Goal: Task Accomplishment & Management: Contribute content

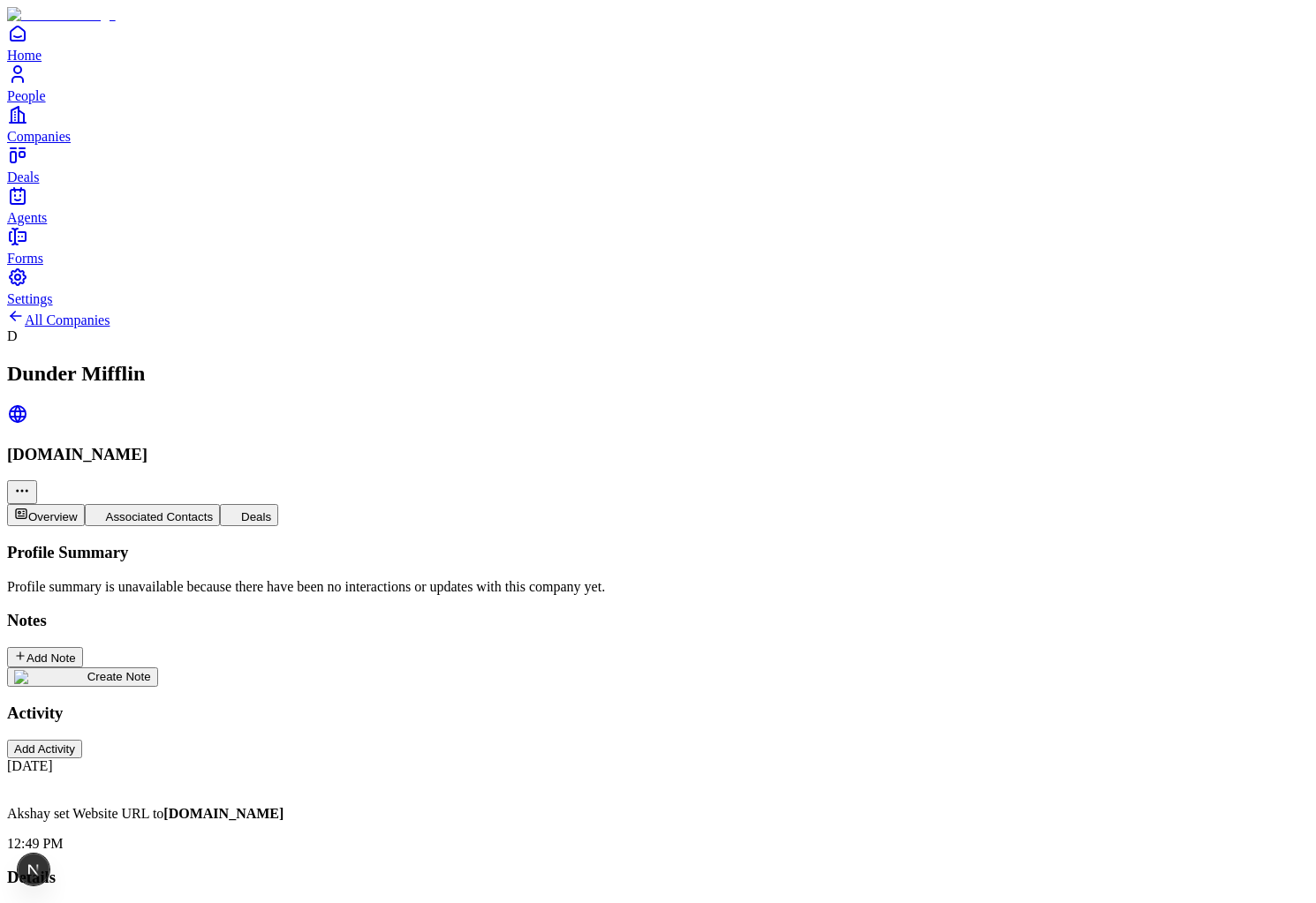
click at [88, 670] on img at bounding box center [51, 677] width 73 height 14
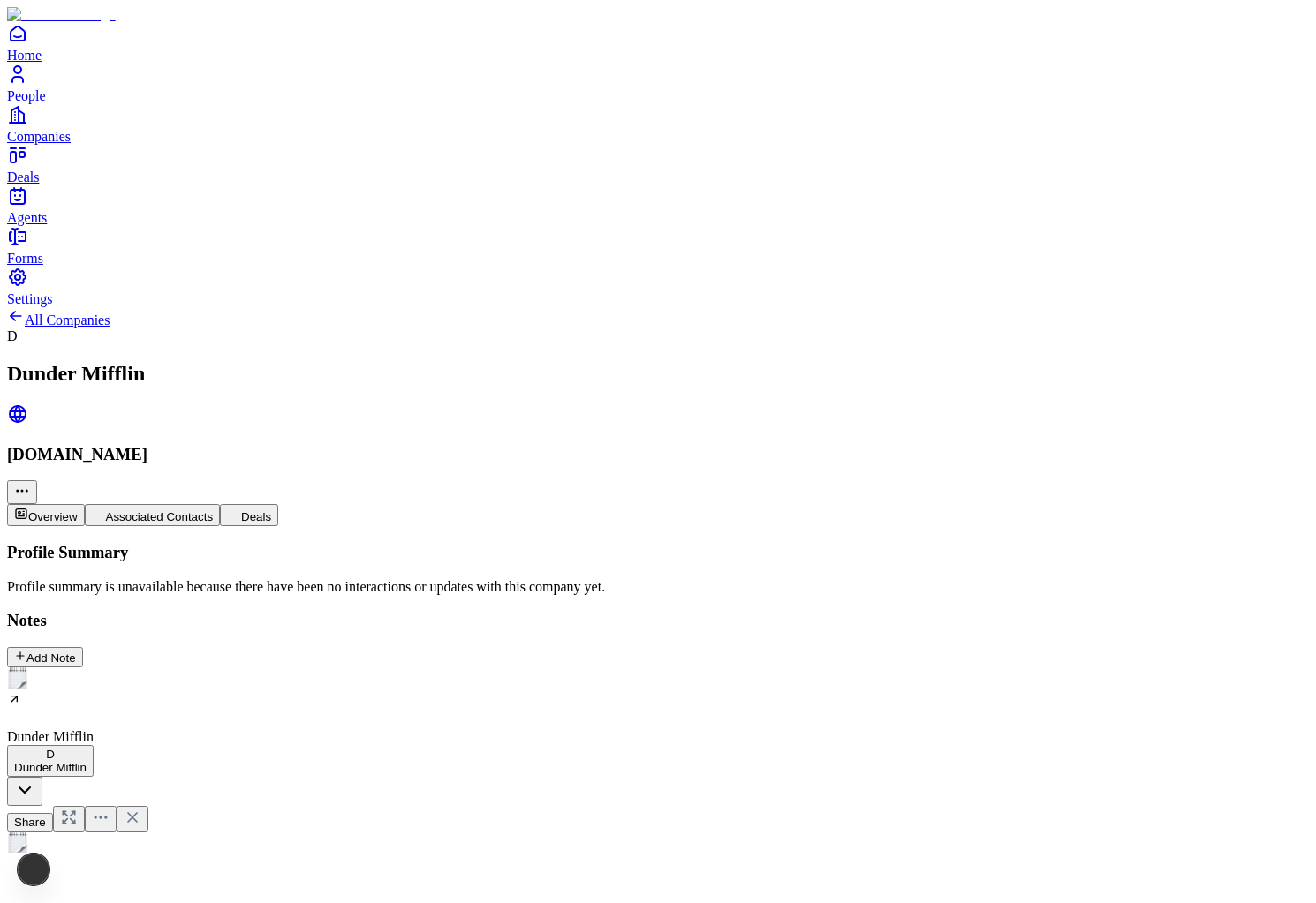
click at [485, 874] on h2 at bounding box center [658, 886] width 1302 height 23
click at [201, 779] on div "**********" at bounding box center [658, 890] width 1302 height 223
drag, startPoint x: 442, startPoint y: 722, endPoint x: 205, endPoint y: 722, distance: 237.0
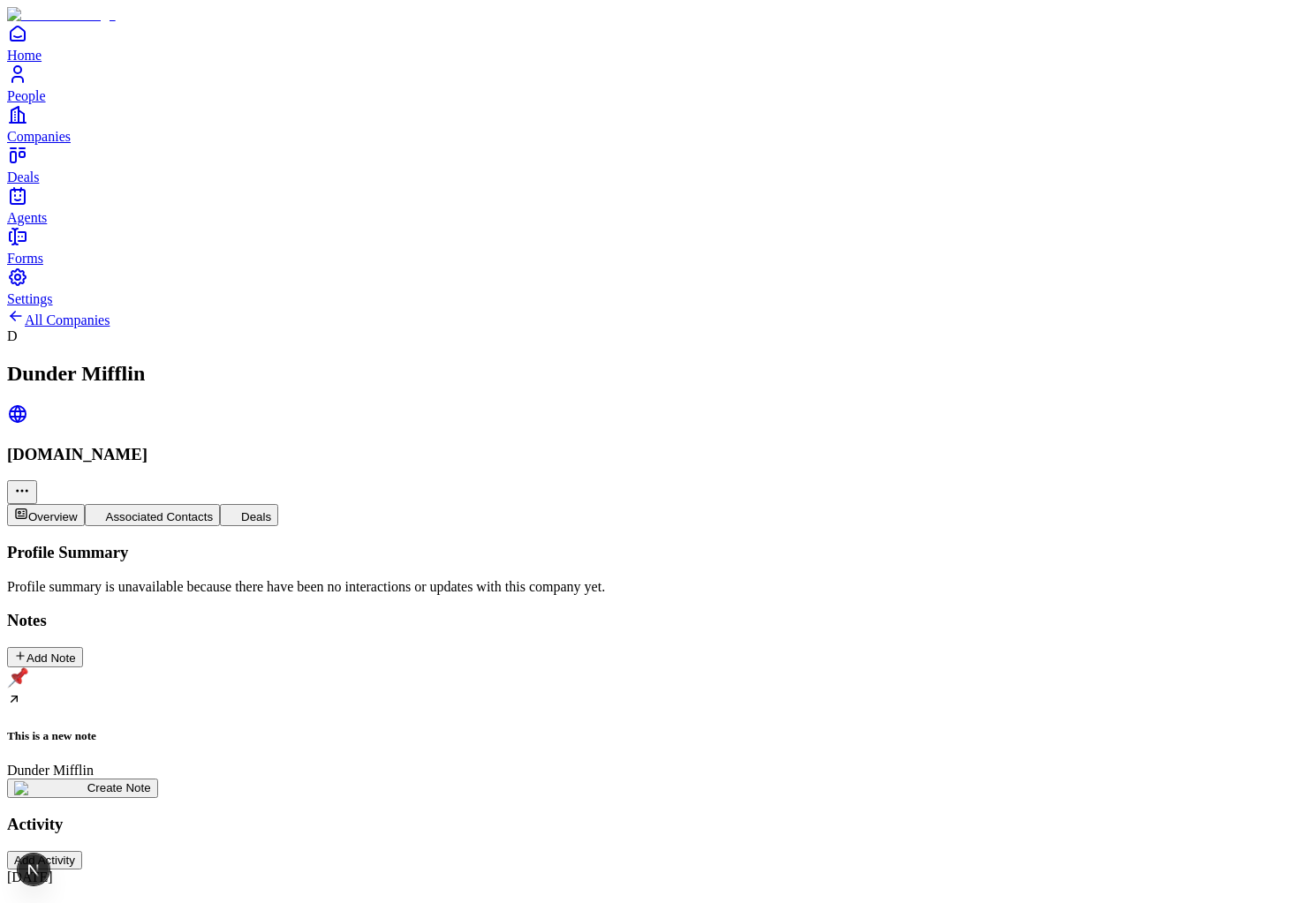
copy p "Akshay updated the note content to"
click at [1070, 690] on div "dancer" at bounding box center [1090, 681] width 147 height 17
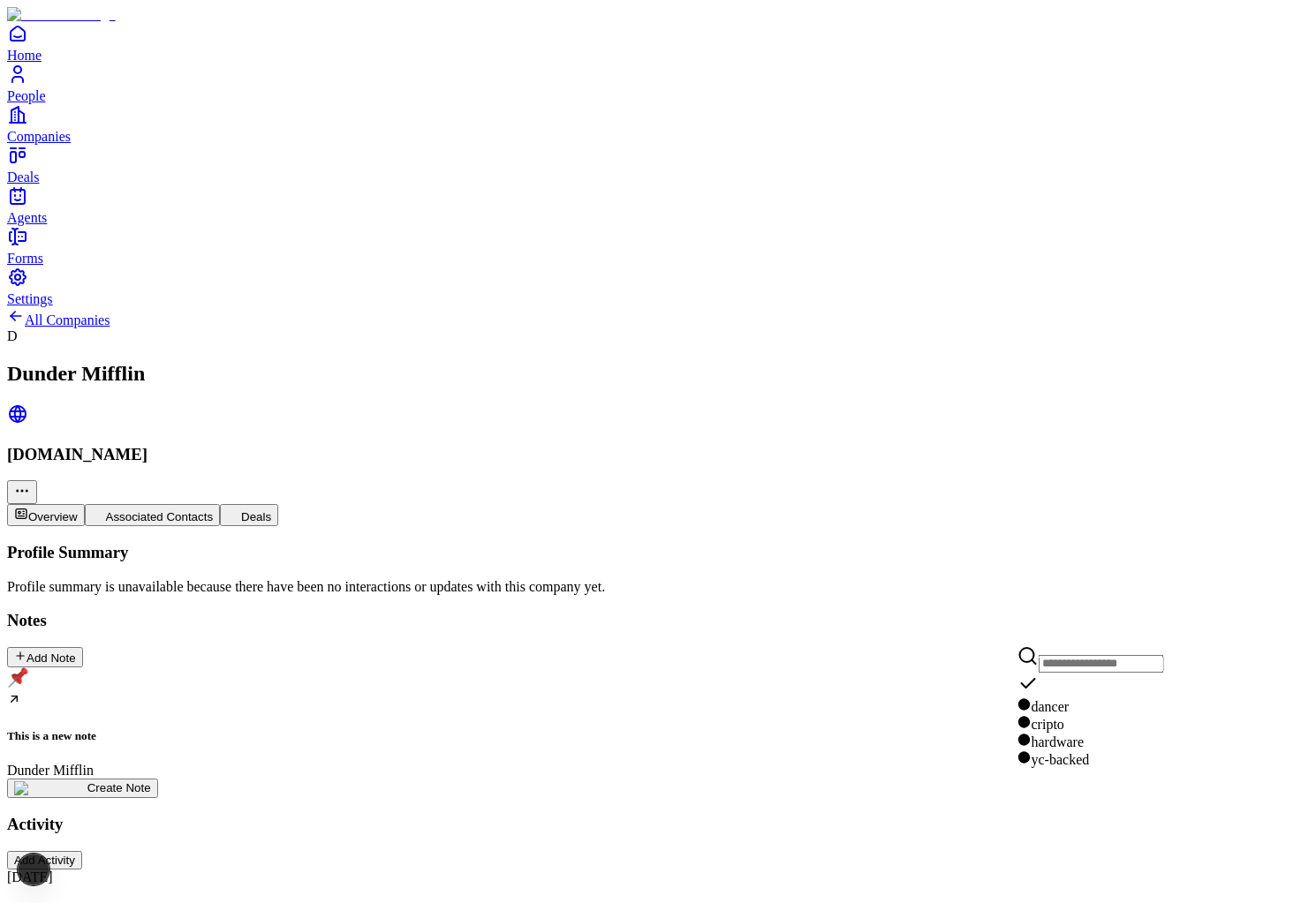
click at [1070, 720] on div "cripto" at bounding box center [1090, 724] width 147 height 17
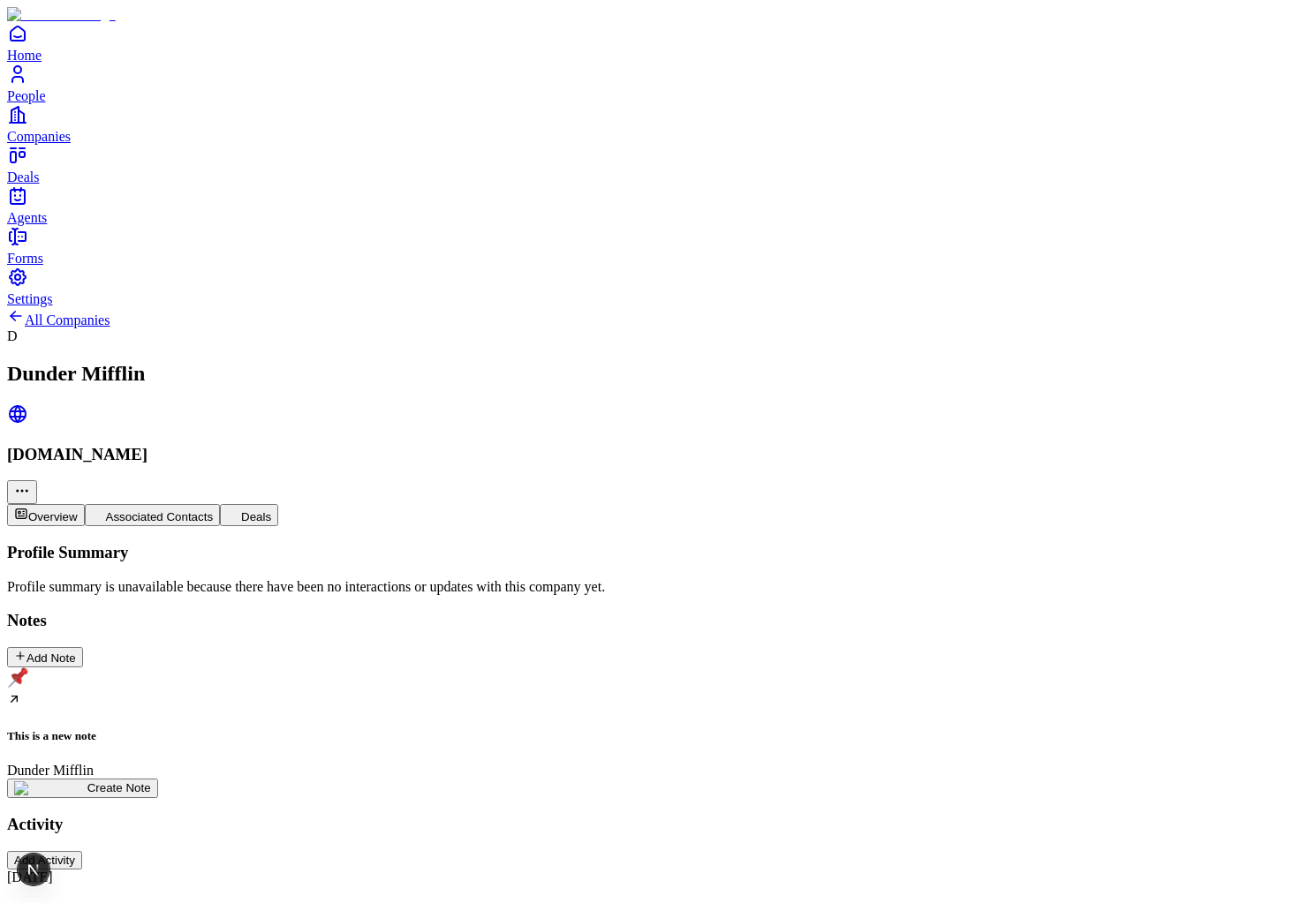
drag, startPoint x: 227, startPoint y: 730, endPoint x: 479, endPoint y: 729, distance: 252.0
copy p "Akshay updated the note content to"
drag, startPoint x: 286, startPoint y: 725, endPoint x: 483, endPoint y: 725, distance: 197.0
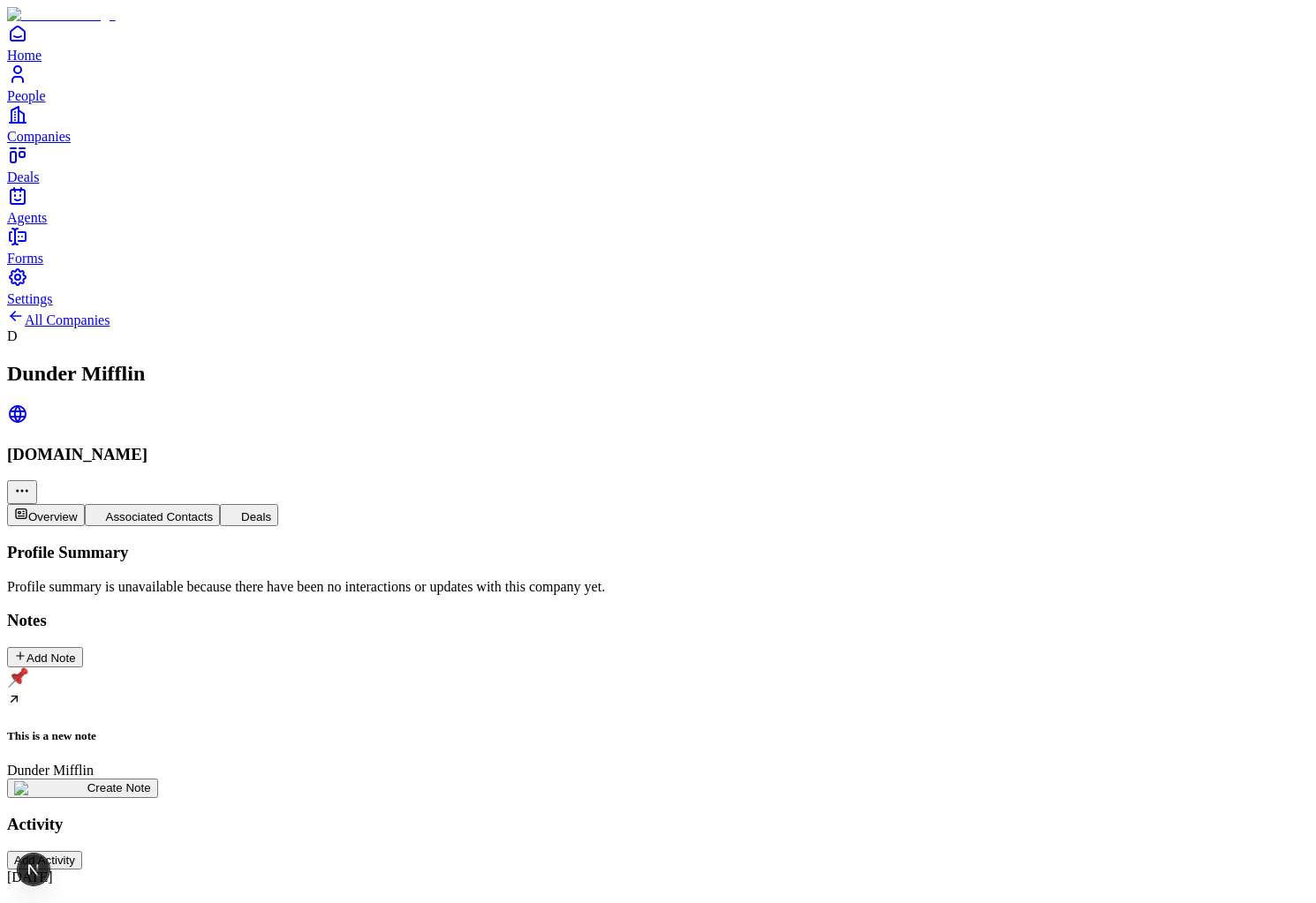
click at [502, 668] on div "This is a new note Dunder Mifflin Create Note" at bounding box center [658, 733] width 1302 height 131
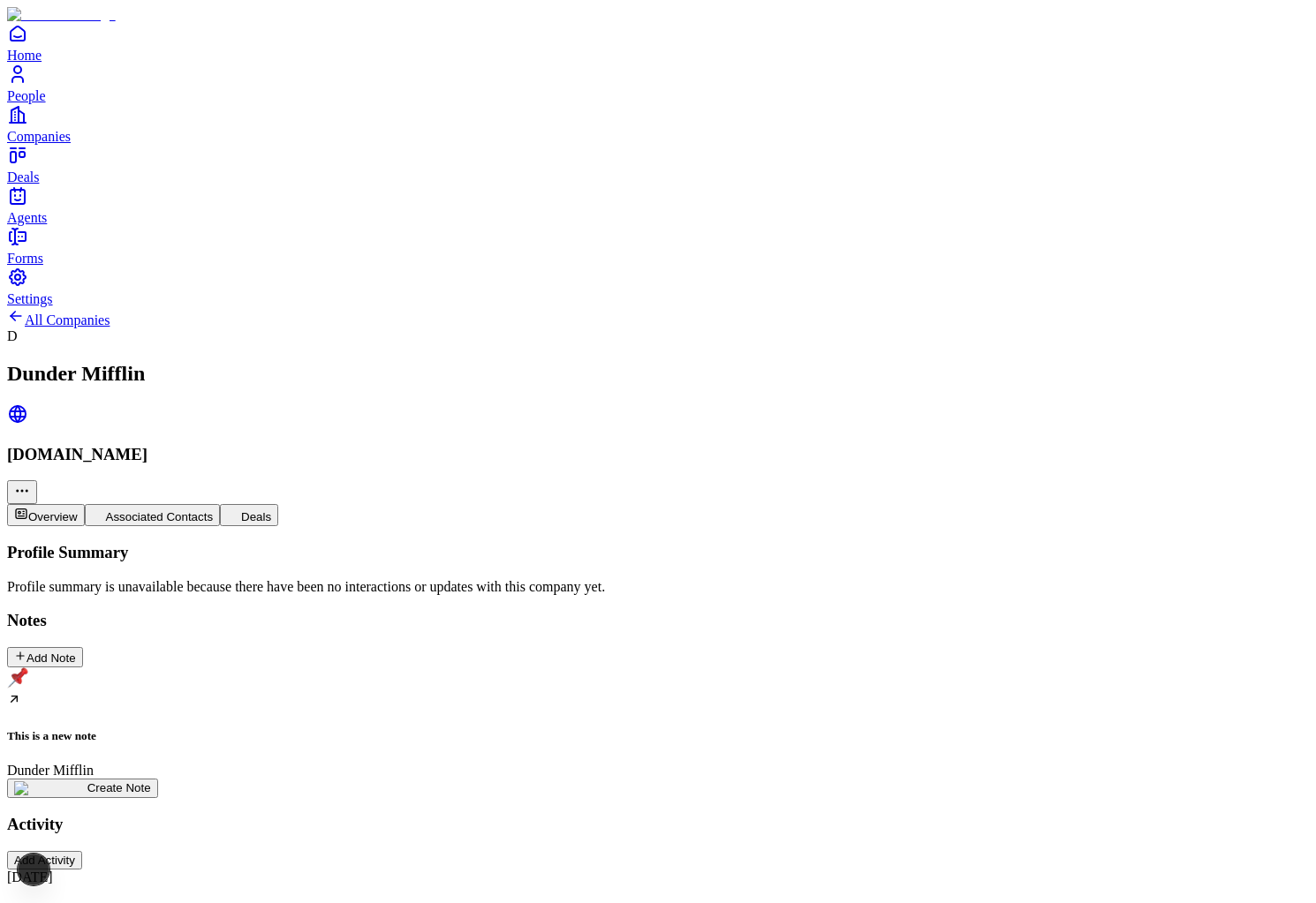
scroll to position [119, 0]
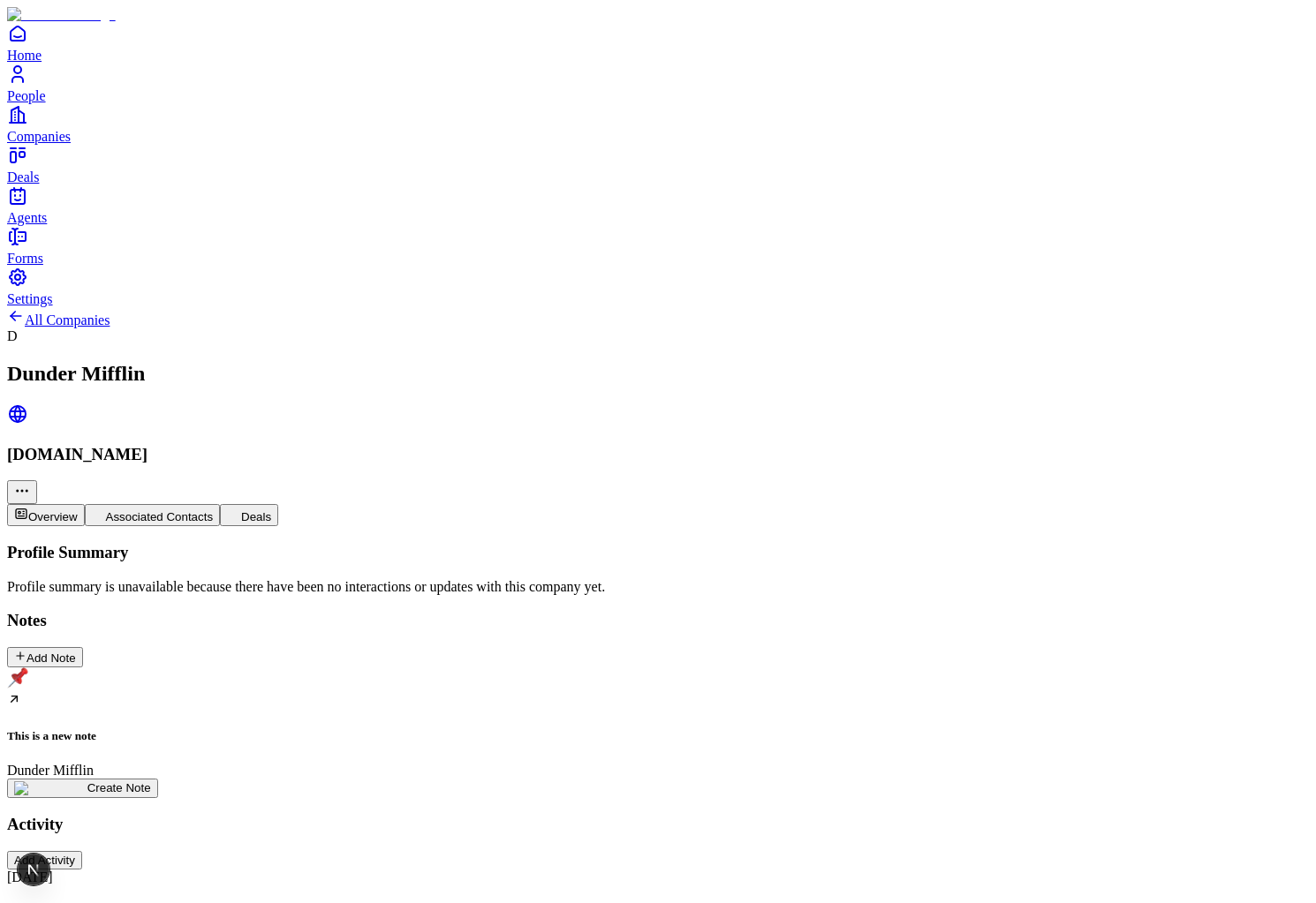
type input "****"
click at [743, 668] on div "This is a new note Dunder Mifflin Create Note" at bounding box center [658, 733] width 1302 height 131
click at [279, 504] on button "Deals" at bounding box center [249, 515] width 58 height 22
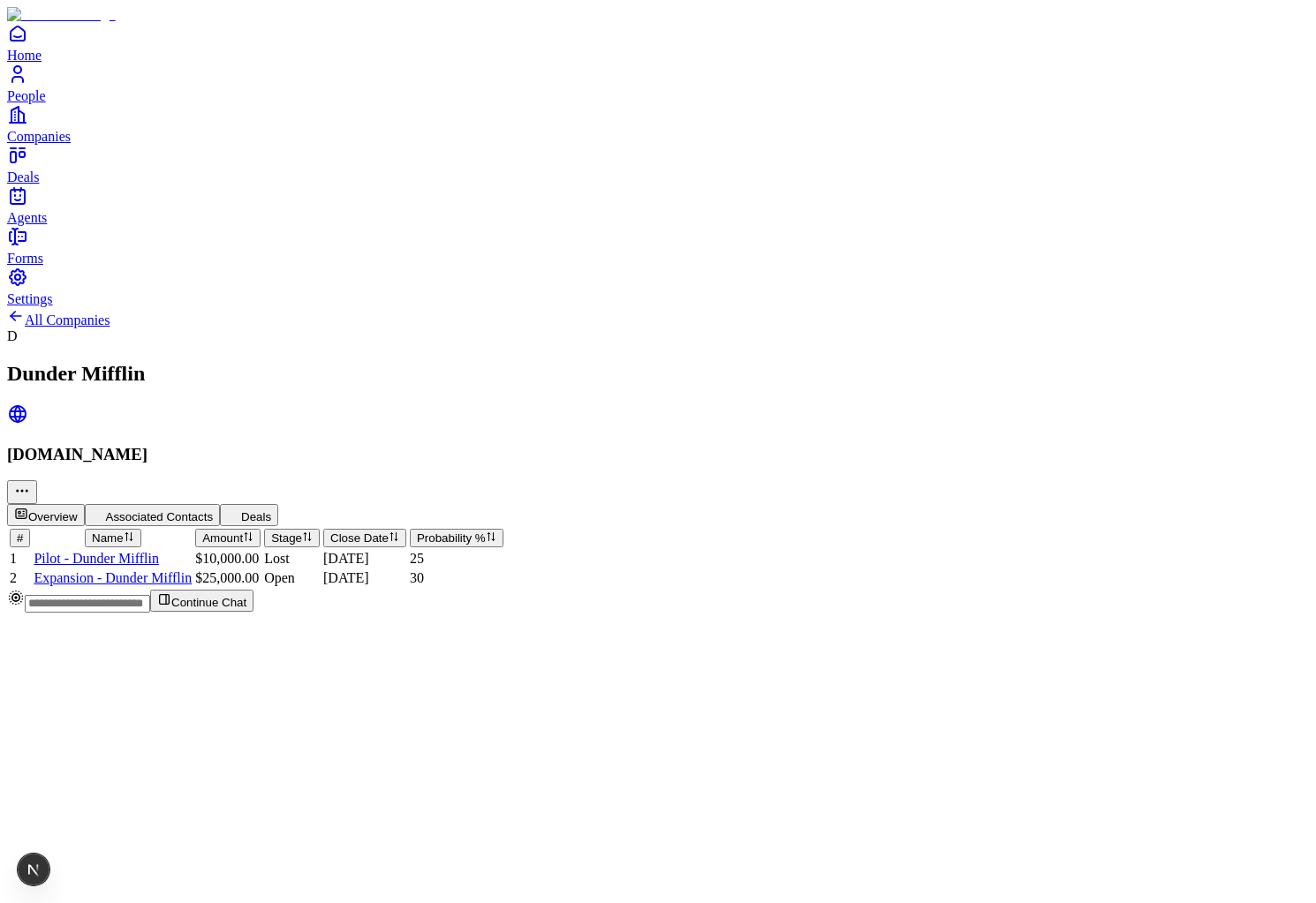
click at [193, 550] on td "Pilot - Dunder Mifflin" at bounding box center [113, 559] width 160 height 17
click at [158, 551] on span "Pilot - Dunder Mifflin" at bounding box center [95, 559] width 124 height 15
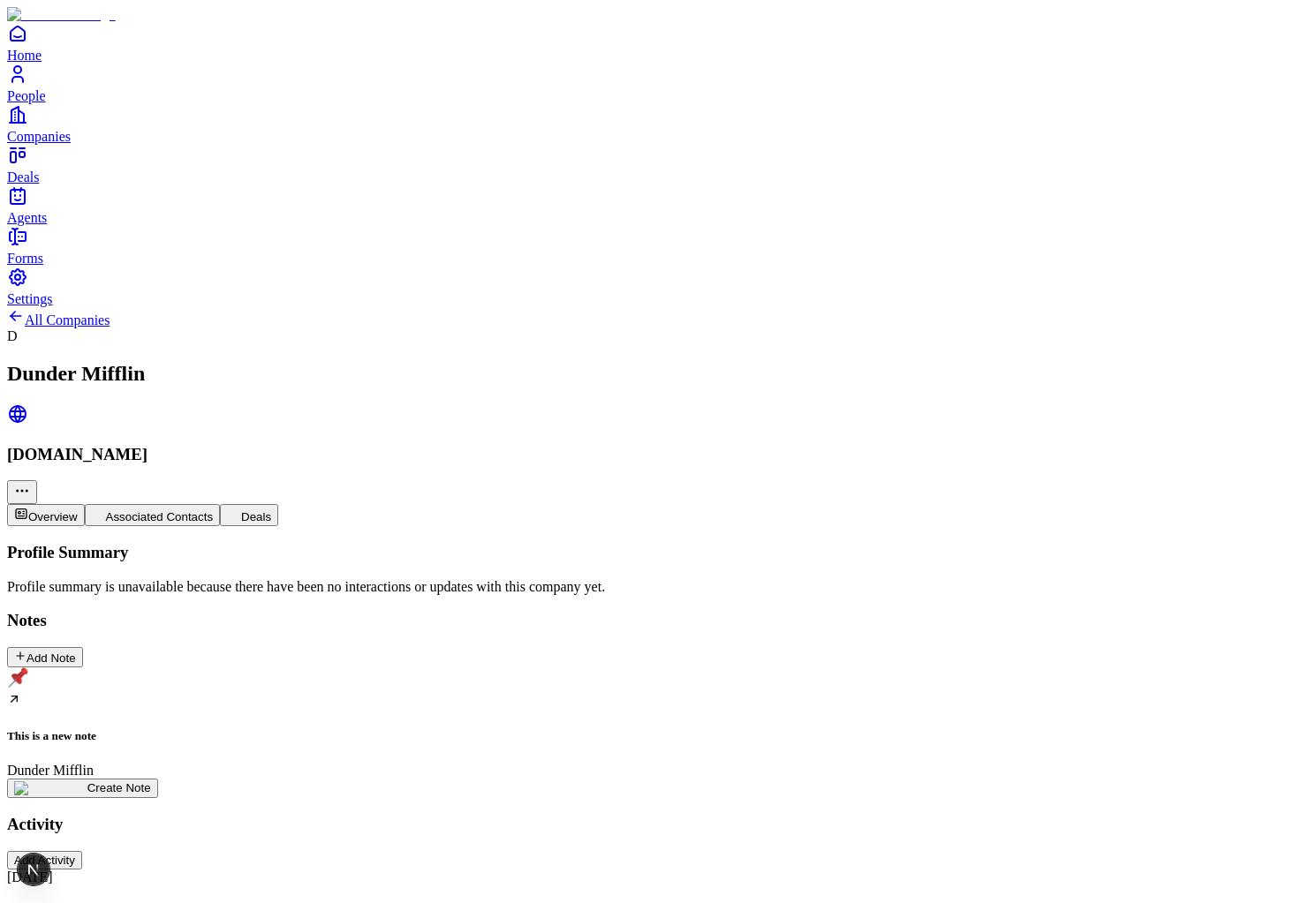
click at [201, 668] on div "This is a new note Dunder Mifflin" at bounding box center [658, 723] width 1302 height 111
click at [201, 779] on div "**********" at bounding box center [658, 892] width 1302 height 228
click at [83, 648] on button "Add Note" at bounding box center [44, 657] width 76 height 20
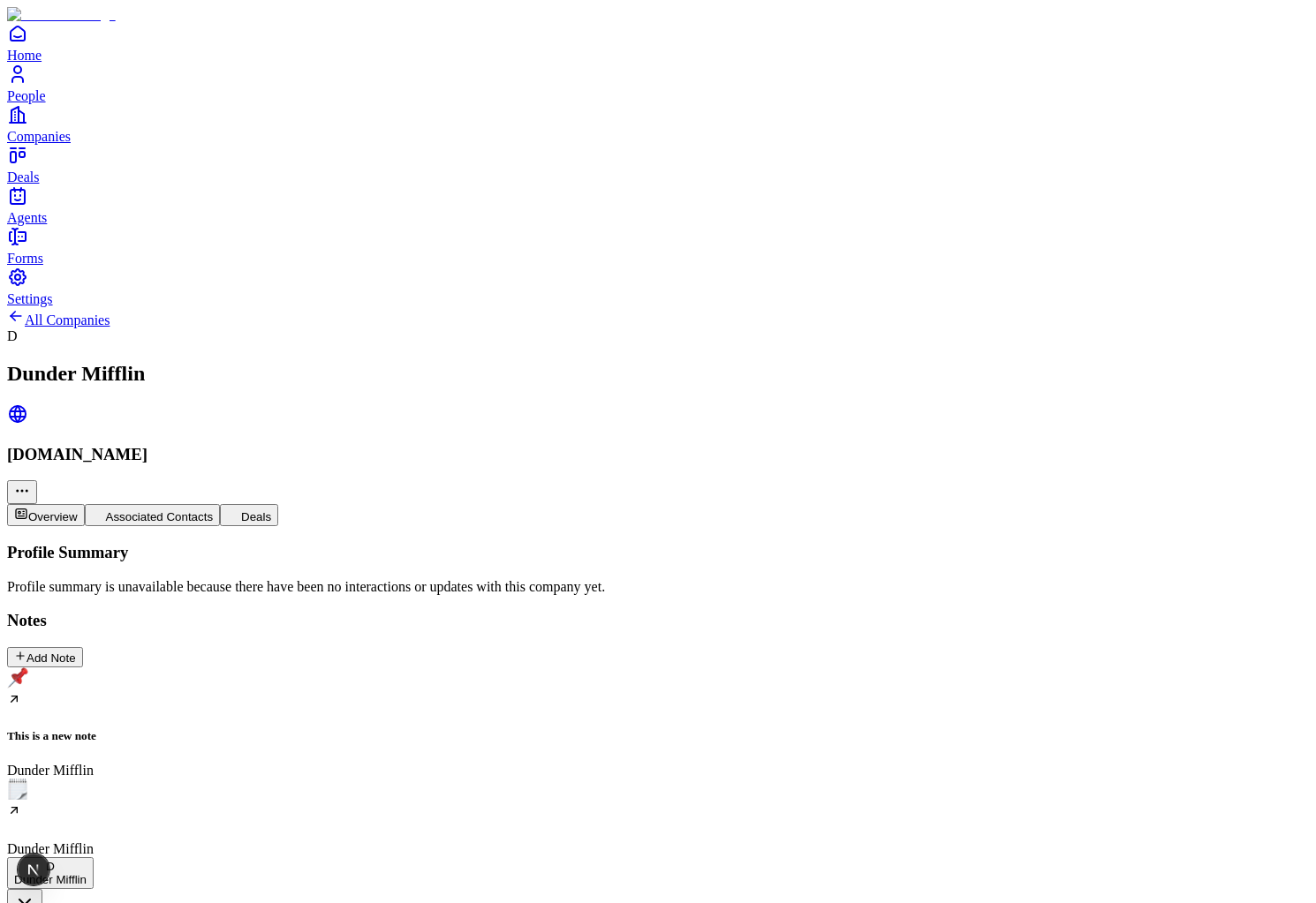
click at [344, 779] on div "Dunder Mifflin" at bounding box center [658, 817] width 1302 height 78
click at [125, 668] on div "This is a new note Dunder Mifflin" at bounding box center [658, 723] width 1302 height 111
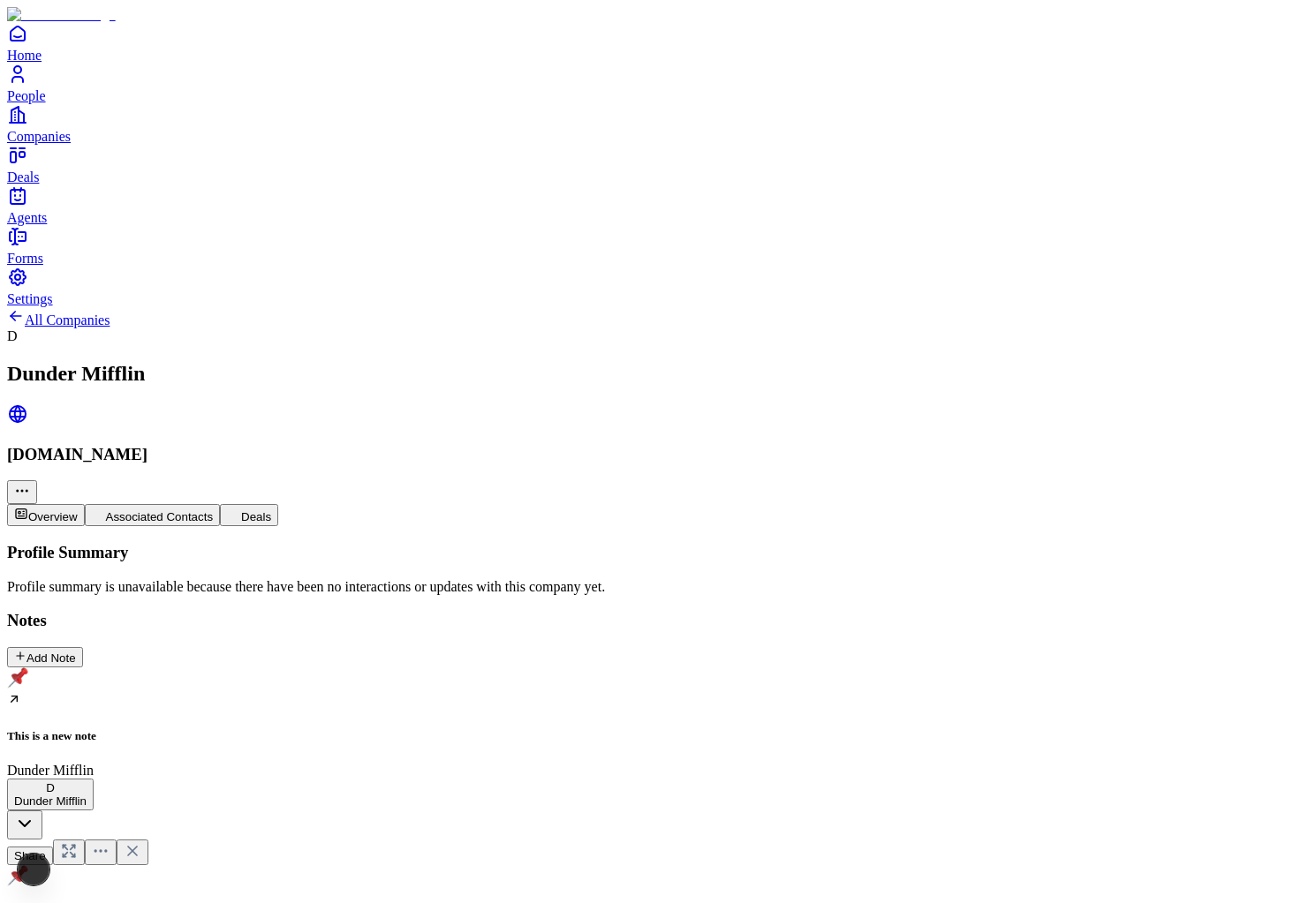
click at [154, 779] on div "**********" at bounding box center [658, 892] width 1302 height 228
click at [364, 779] on div "Dunder Mifflin" at bounding box center [658, 817] width 1302 height 78
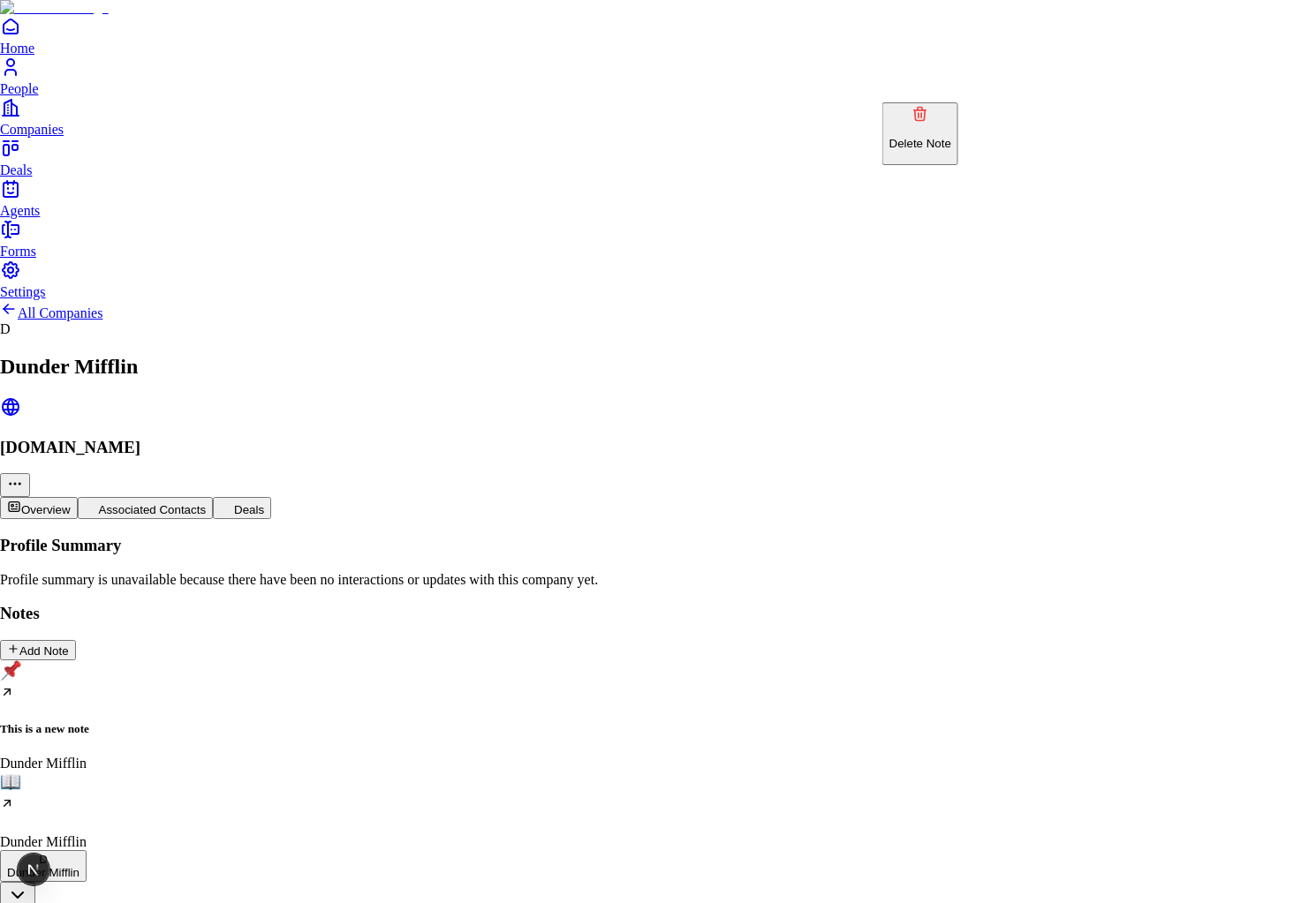
click at [957, 141] on button "Delete Note" at bounding box center [920, 133] width 76 height 63
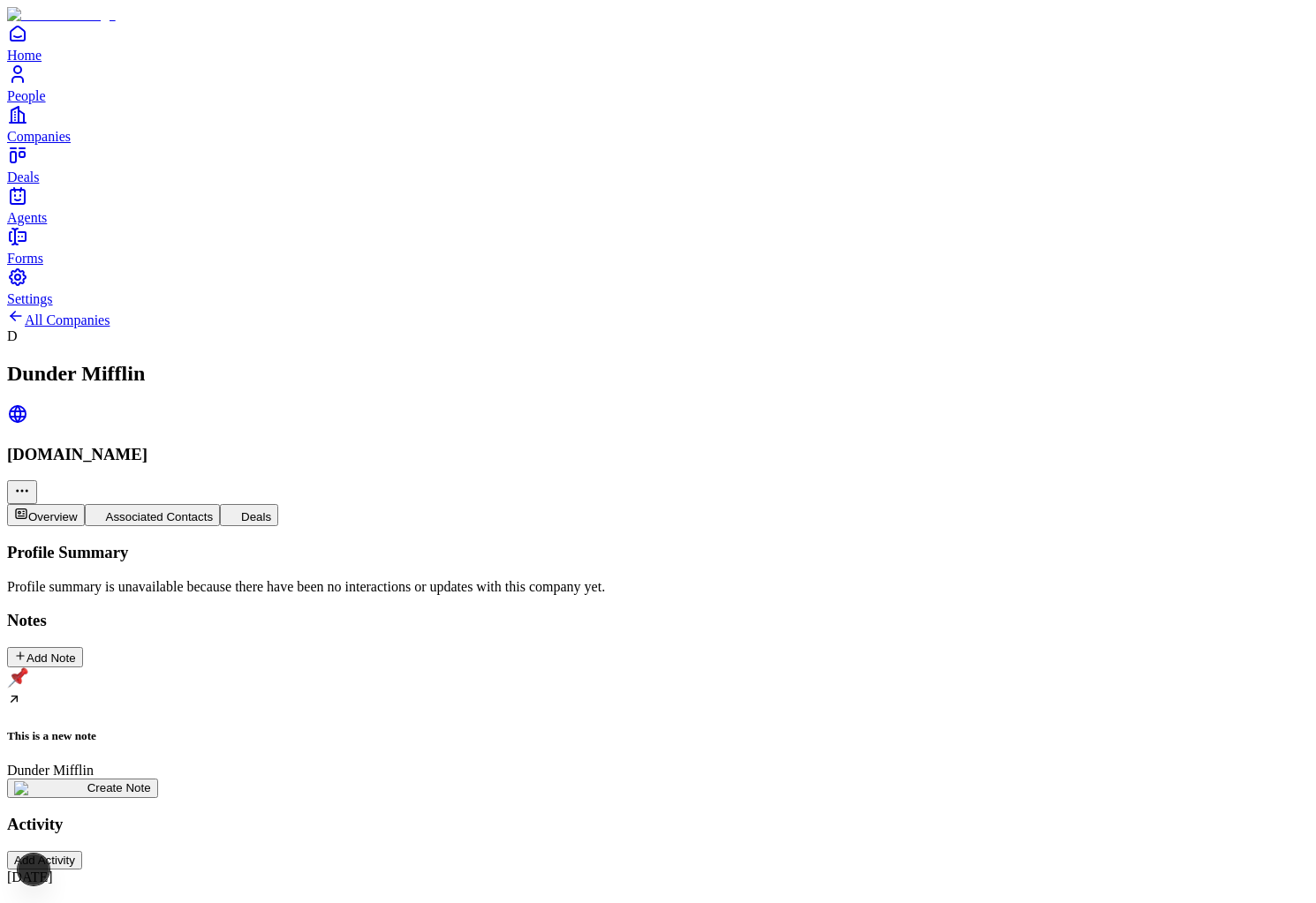
click at [490, 668] on div "This is a new note Dunder Mifflin Create Note" at bounding box center [658, 733] width 1302 height 131
click at [191, 668] on div "This is a new note Dunder Mifflin" at bounding box center [658, 723] width 1302 height 111
click at [1145, 779] on div "**********" at bounding box center [658, 892] width 1302 height 228
click at [226, 668] on div "This is a new note Dunder Mifflin" at bounding box center [658, 723] width 1302 height 111
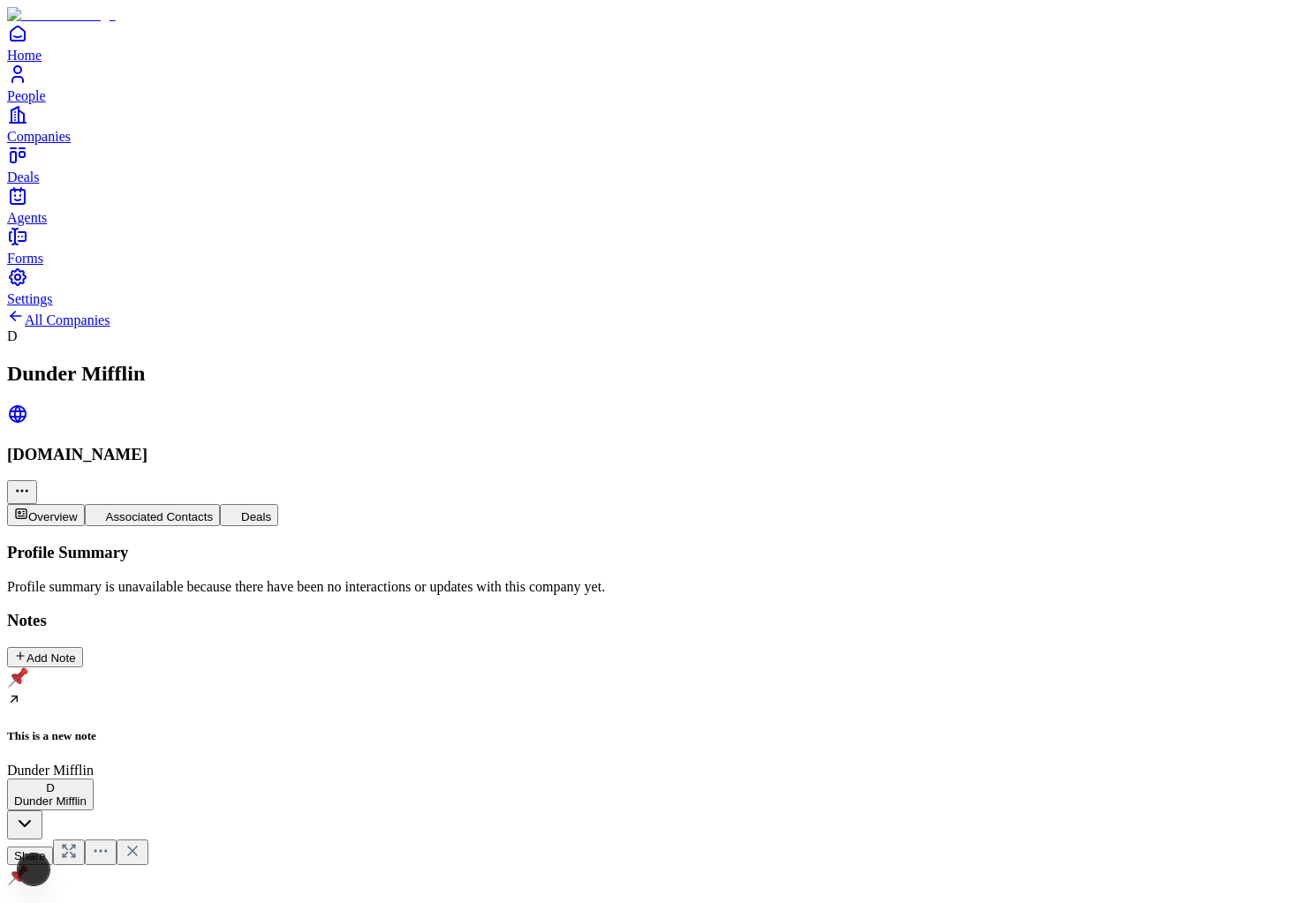
click at [1127, 779] on div "**********" at bounding box center [658, 892] width 1302 height 228
click at [172, 668] on div "This is a new note Dunder Mifflin" at bounding box center [658, 723] width 1302 height 111
click at [1210, 779] on div "**********" at bounding box center [658, 892] width 1302 height 228
click at [142, 668] on div "This is a new note Dunder Mifflin" at bounding box center [658, 723] width 1302 height 111
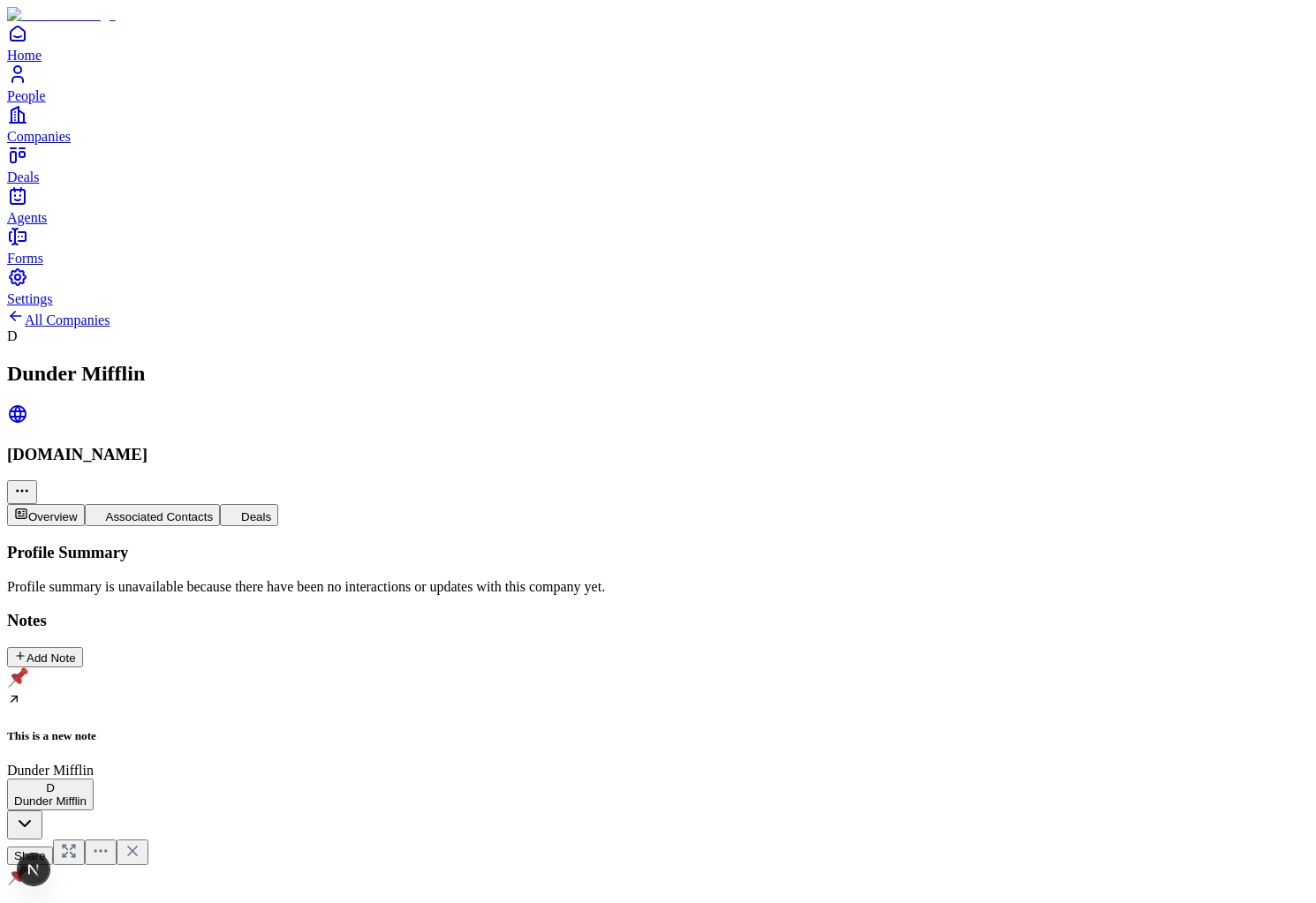
click at [219, 730] on h5 "This is a new note" at bounding box center [658, 736] width 1302 height 14
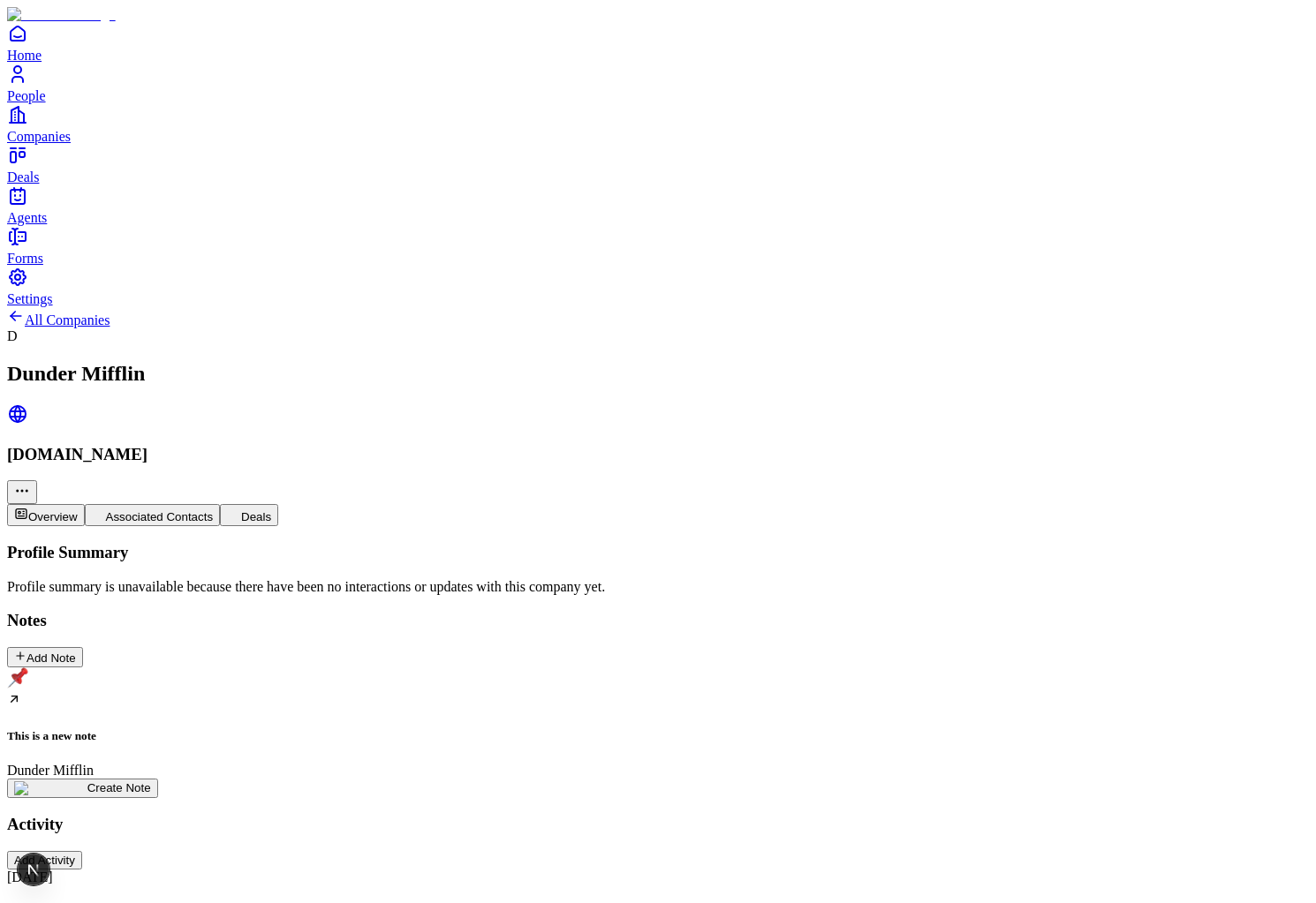
scroll to position [373, 0]
click at [82, 851] on button "Add Activity" at bounding box center [44, 860] width 75 height 18
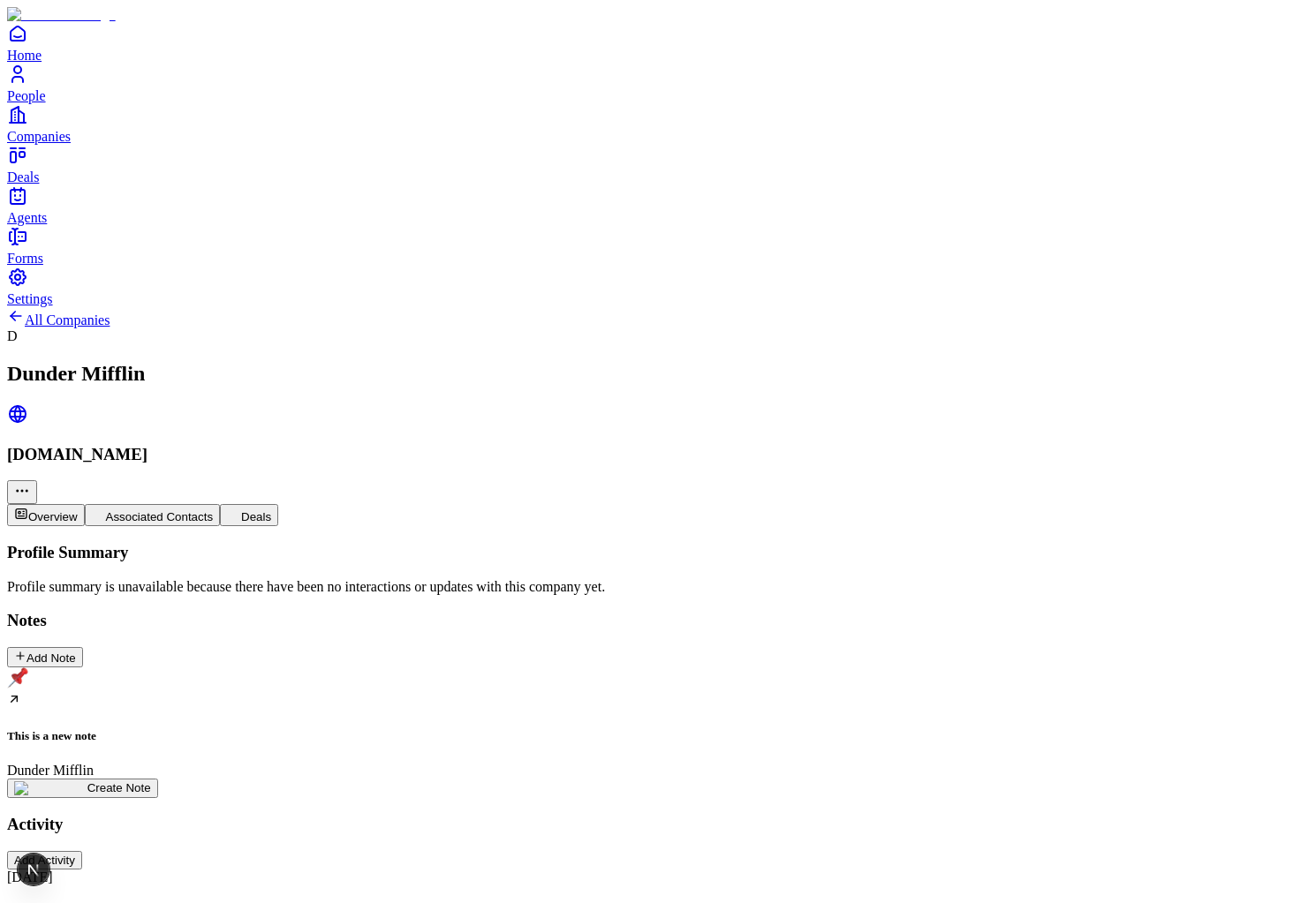
scroll to position [0, 0]
click at [170, 668] on div "This is a new note Dunder Mifflin" at bounding box center [658, 723] width 1302 height 111
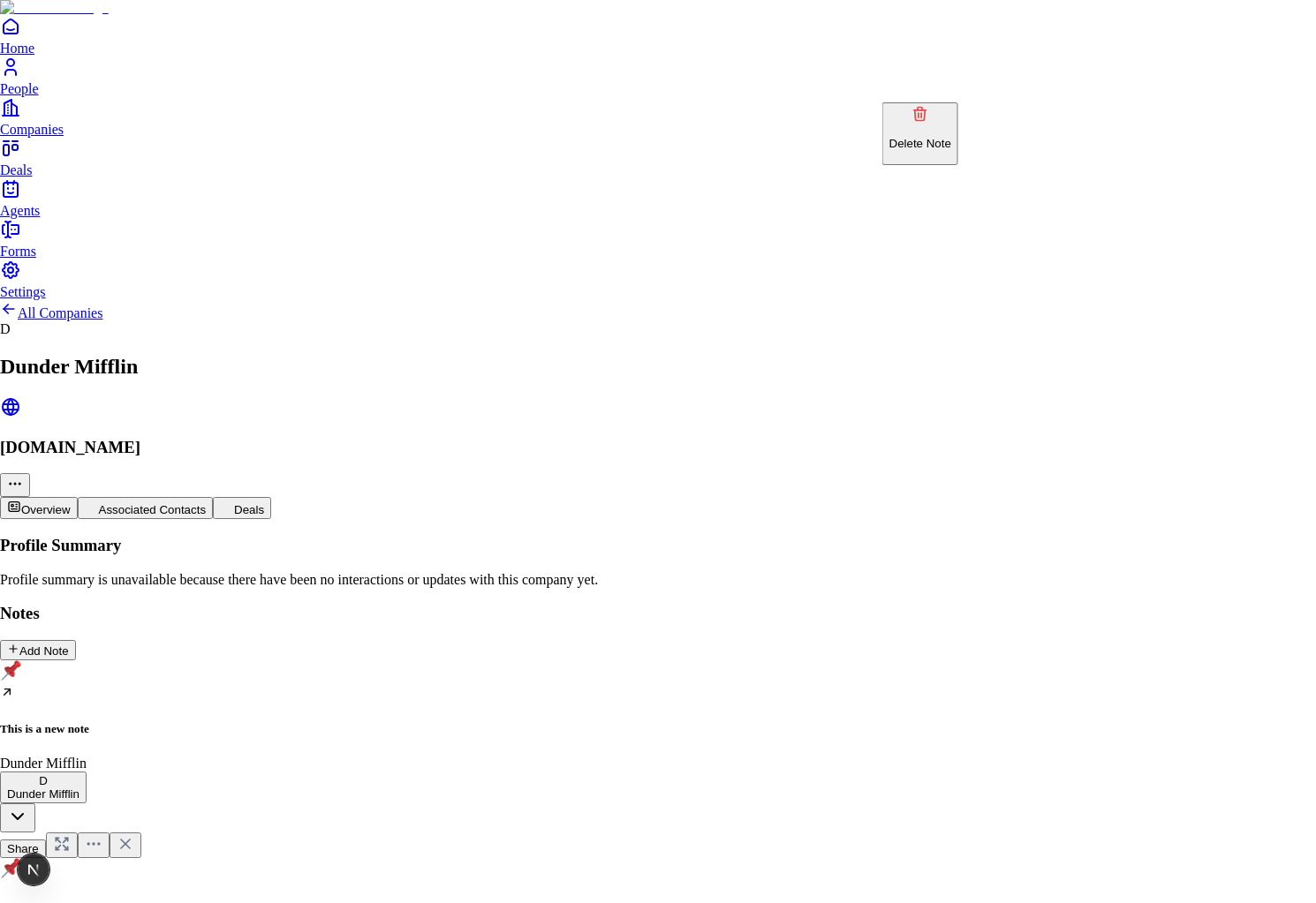
click at [953, 135] on button "Delete Note" at bounding box center [920, 133] width 76 height 63
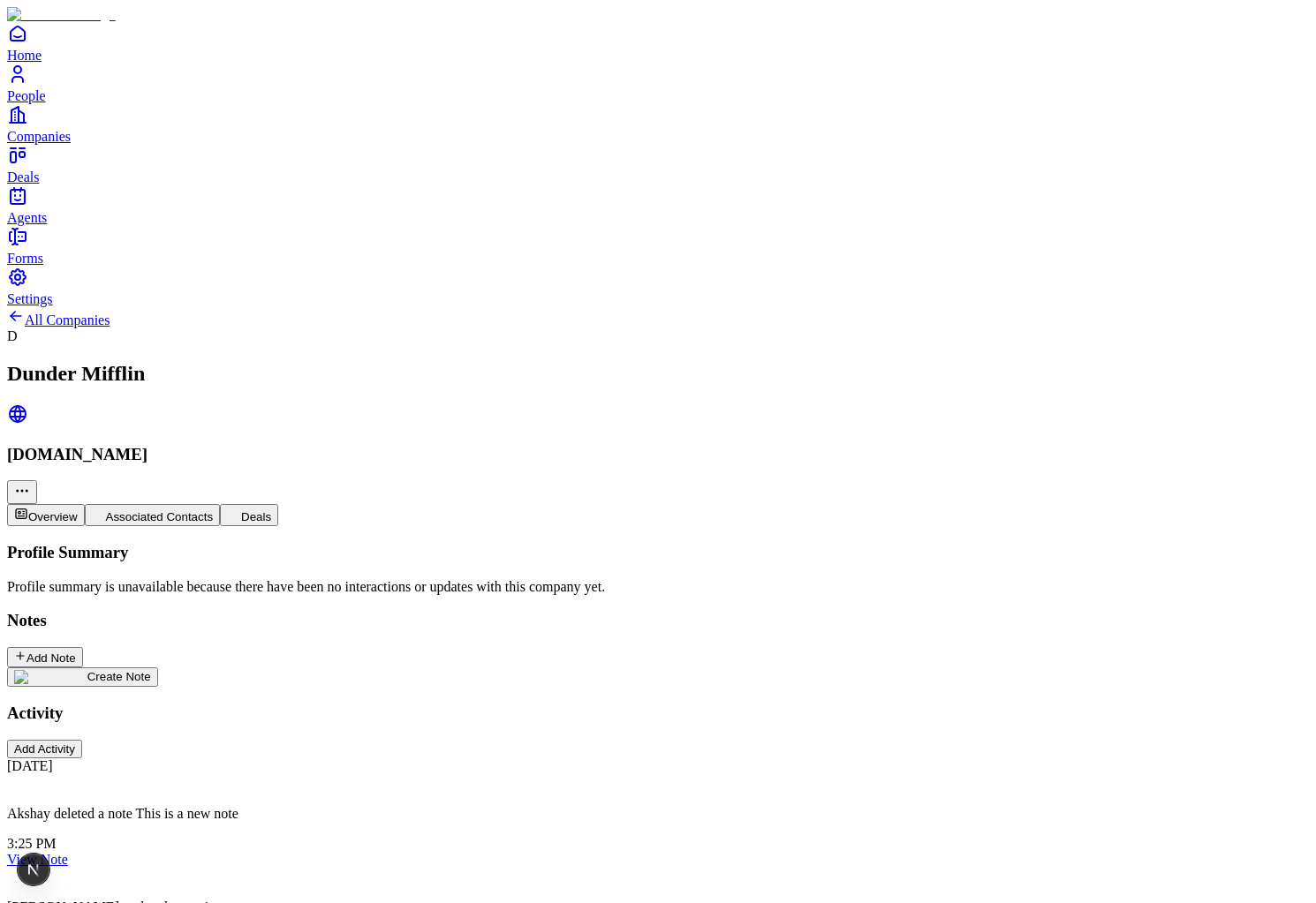
scroll to position [233, 0]
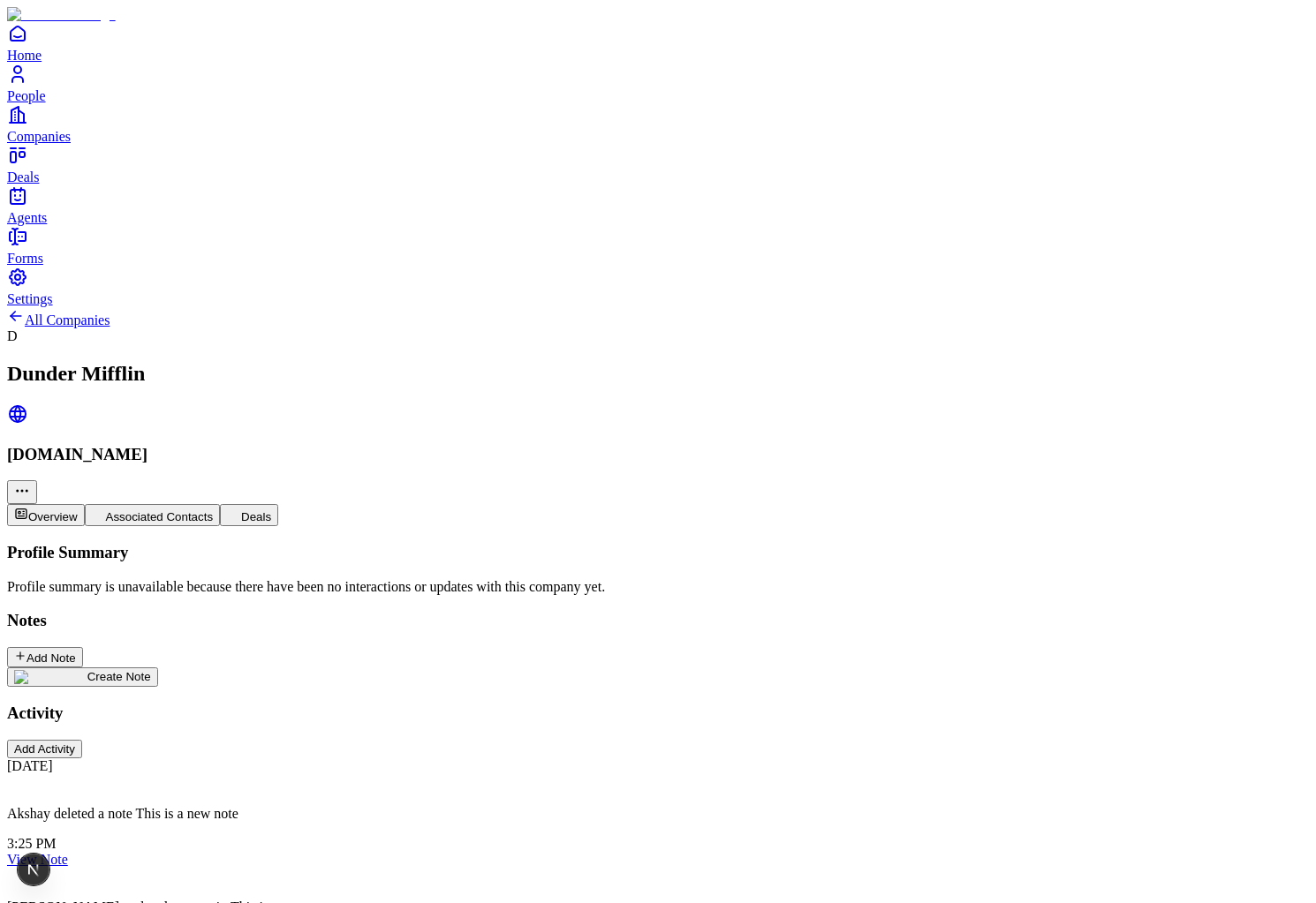
scroll to position [148, 0]
click at [141, 670] on div "Create Note" at bounding box center [83, 677] width 137 height 14
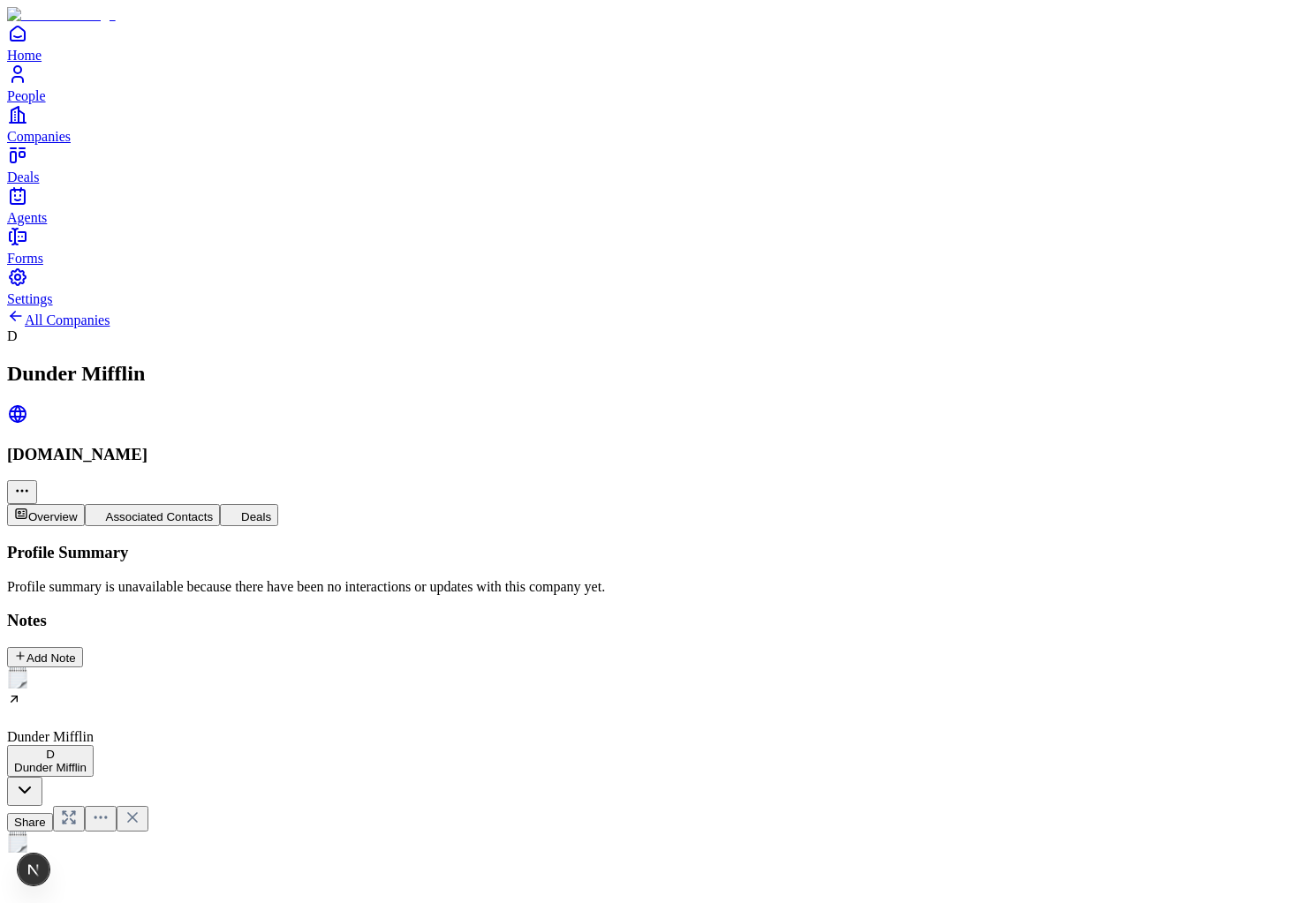
click at [360, 832] on div "New note Last edited: just now by you ・Created: just now by you" at bounding box center [658, 912] width 1302 height 161
click at [415, 874] on h2 at bounding box center [658, 886] width 1302 height 23
click at [28, 832] on img "Select emoji" at bounding box center [17, 842] width 21 height 21
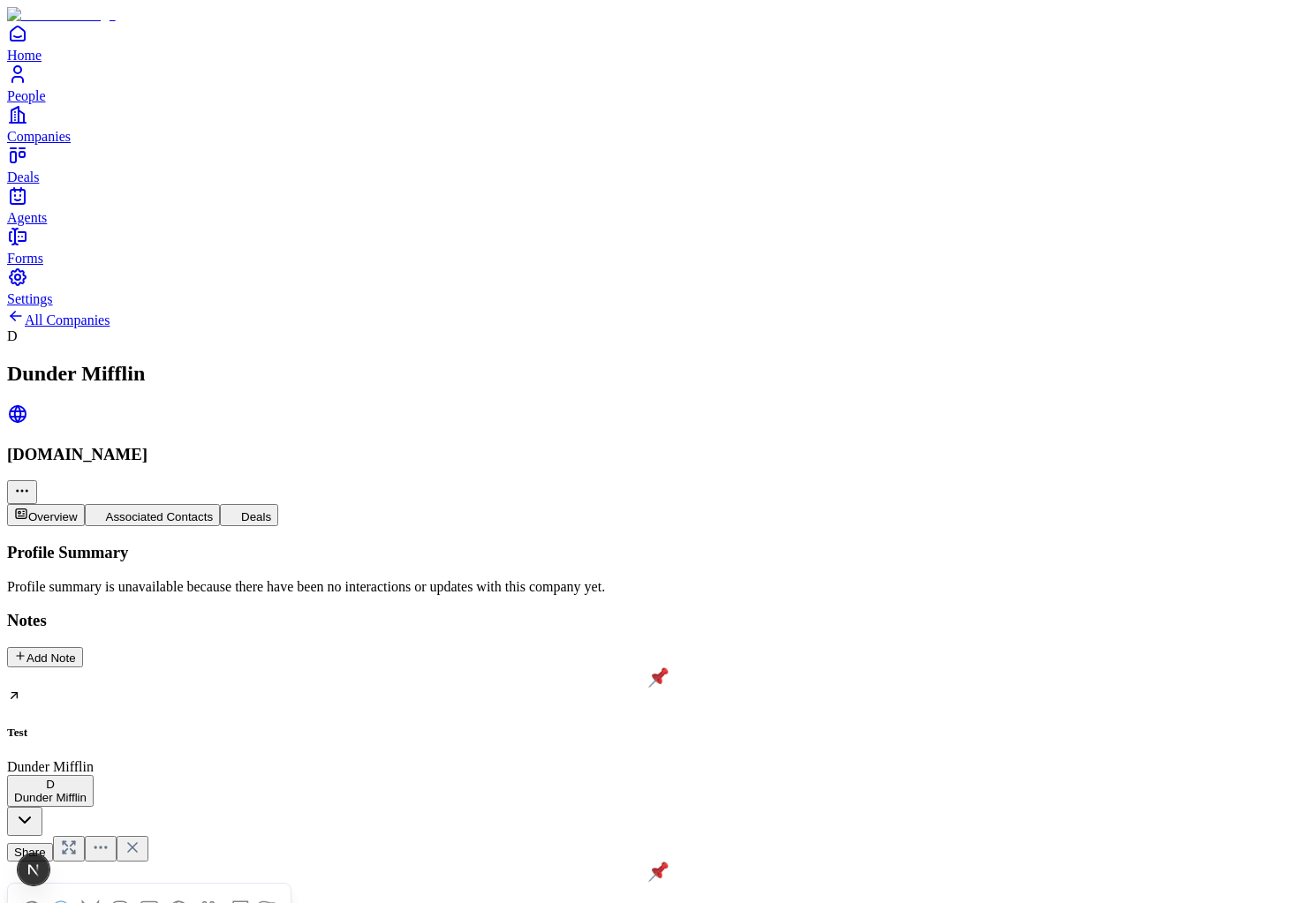
click at [165, 779] on div "D Dunder Mifflin Share **** Last edited: just now by you ・Created: just now by …" at bounding box center [658, 890] width 1302 height 223
click at [221, 504] on button "Associated Contacts" at bounding box center [152, 515] width 136 height 22
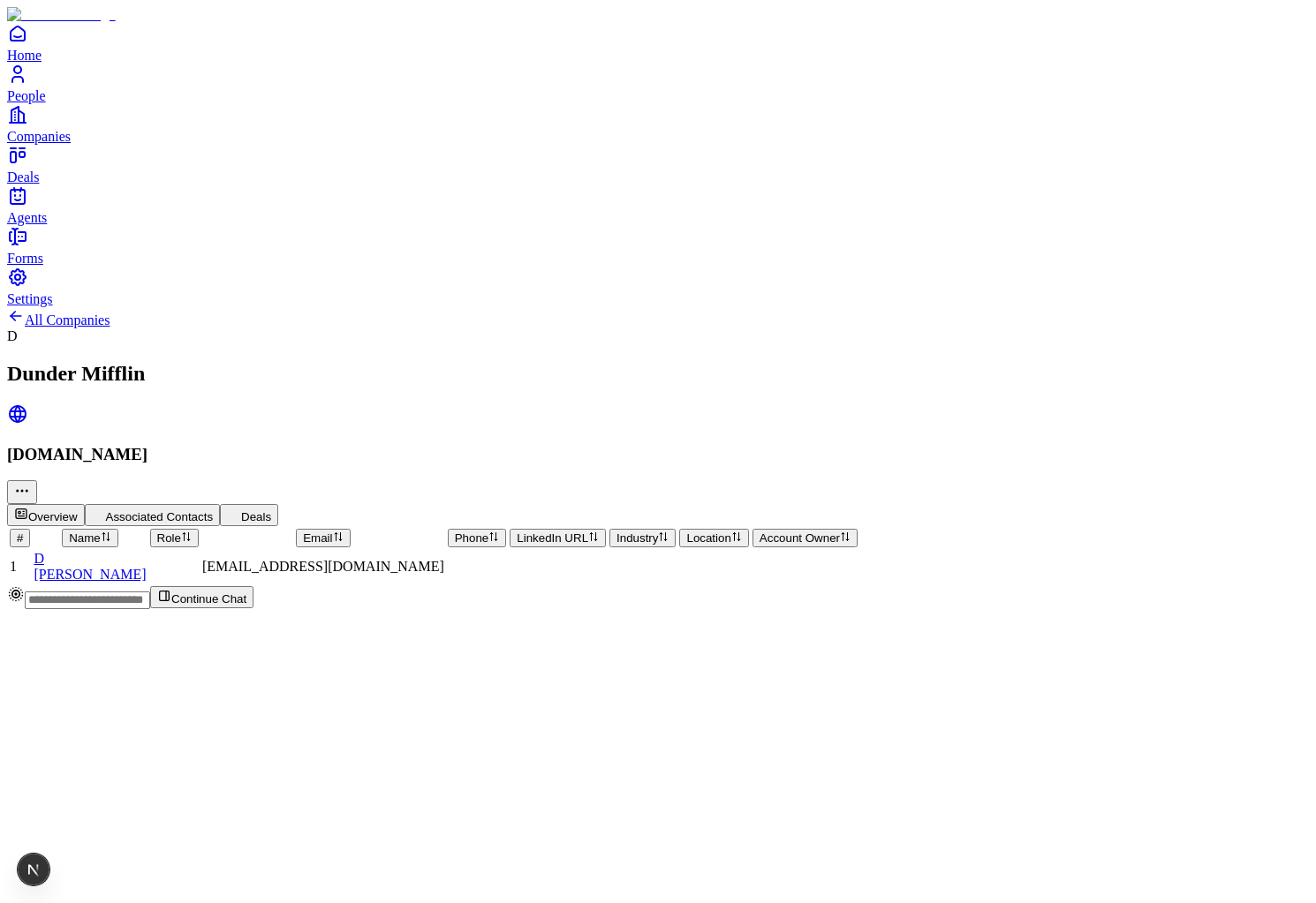
click at [146, 567] on span "[PERSON_NAME]" at bounding box center [90, 574] width 112 height 15
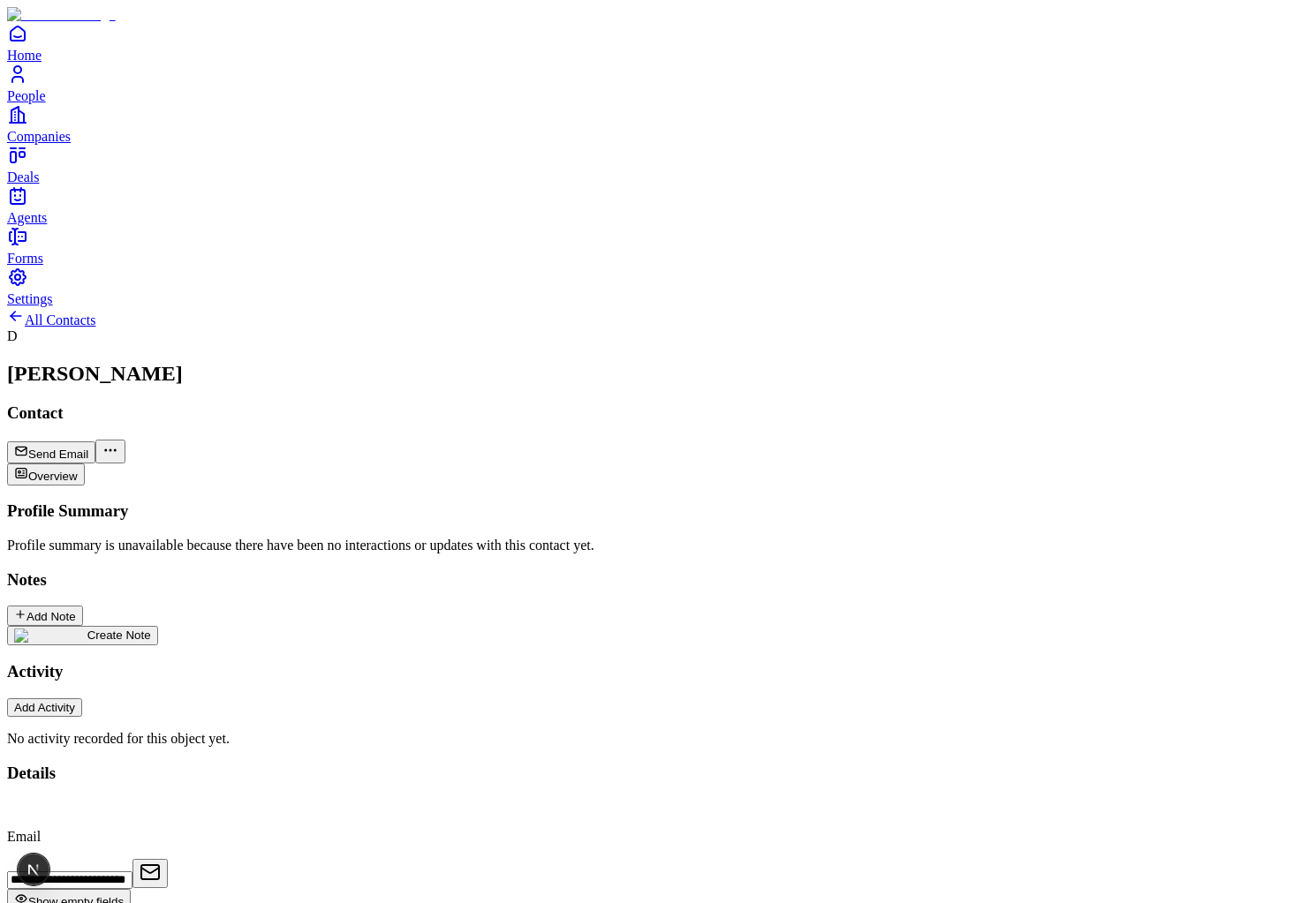
type input "**********"
click at [757, 658] on div "Profile Summary Profile summary is unavailable because there have been no inter…" at bounding box center [658, 624] width 1302 height 246
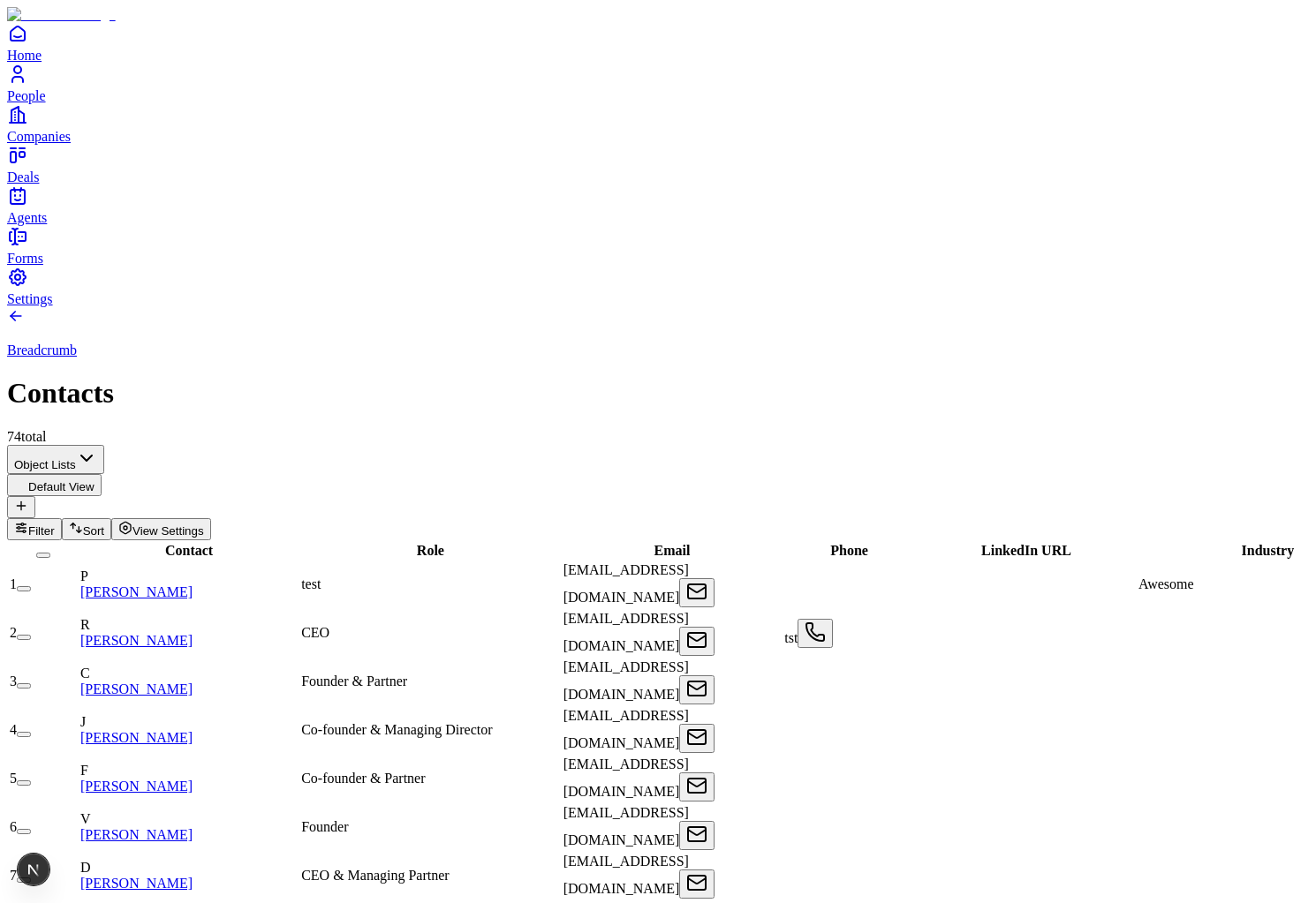
scroll to position [0, 776]
click at [204, 524] on span "View Settings" at bounding box center [168, 531] width 71 height 13
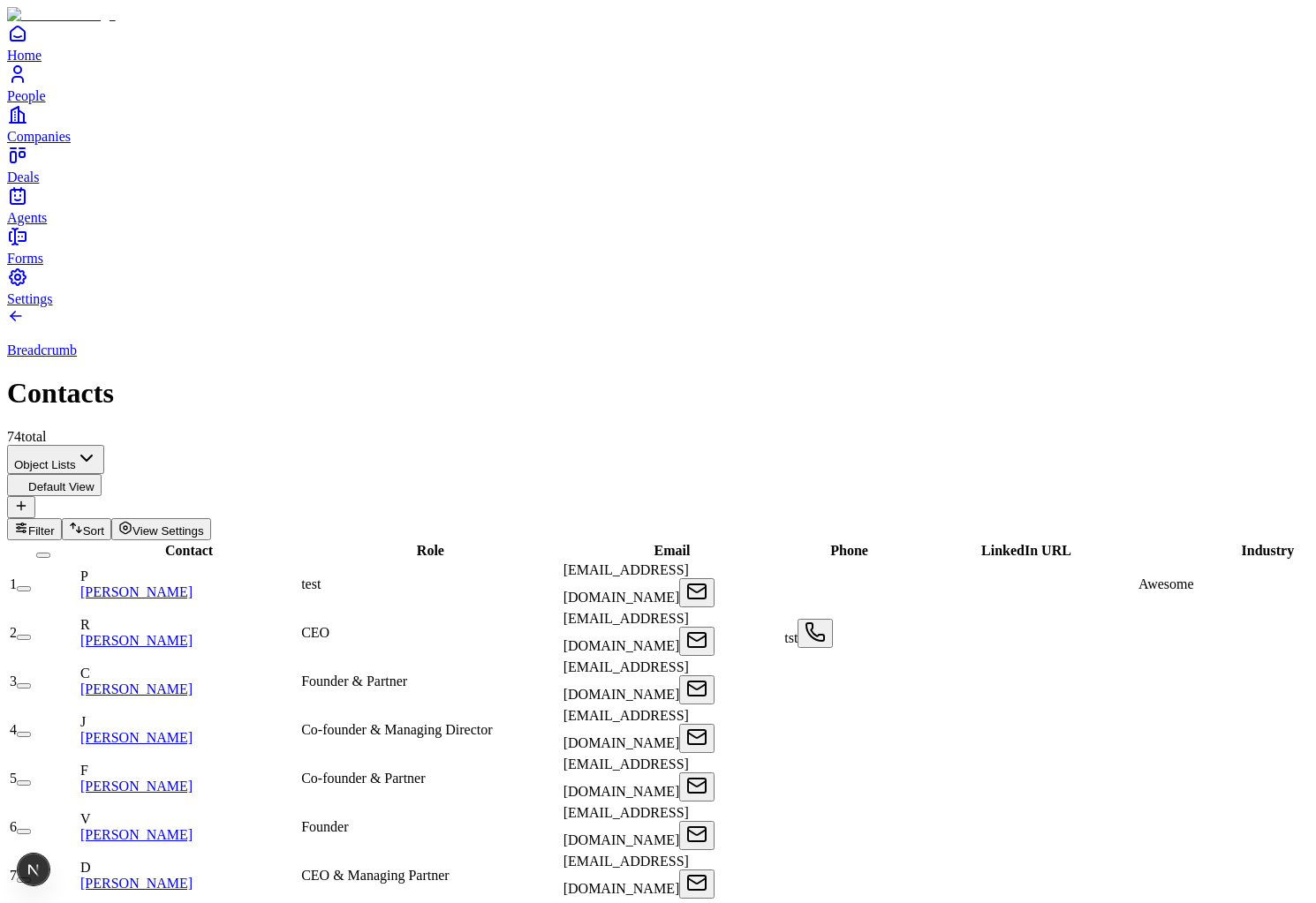
click at [193, 633] on link "Rajeev Misra" at bounding box center [136, 641] width 112 height 15
click at [204, 524] on span "View Settings" at bounding box center [168, 531] width 71 height 13
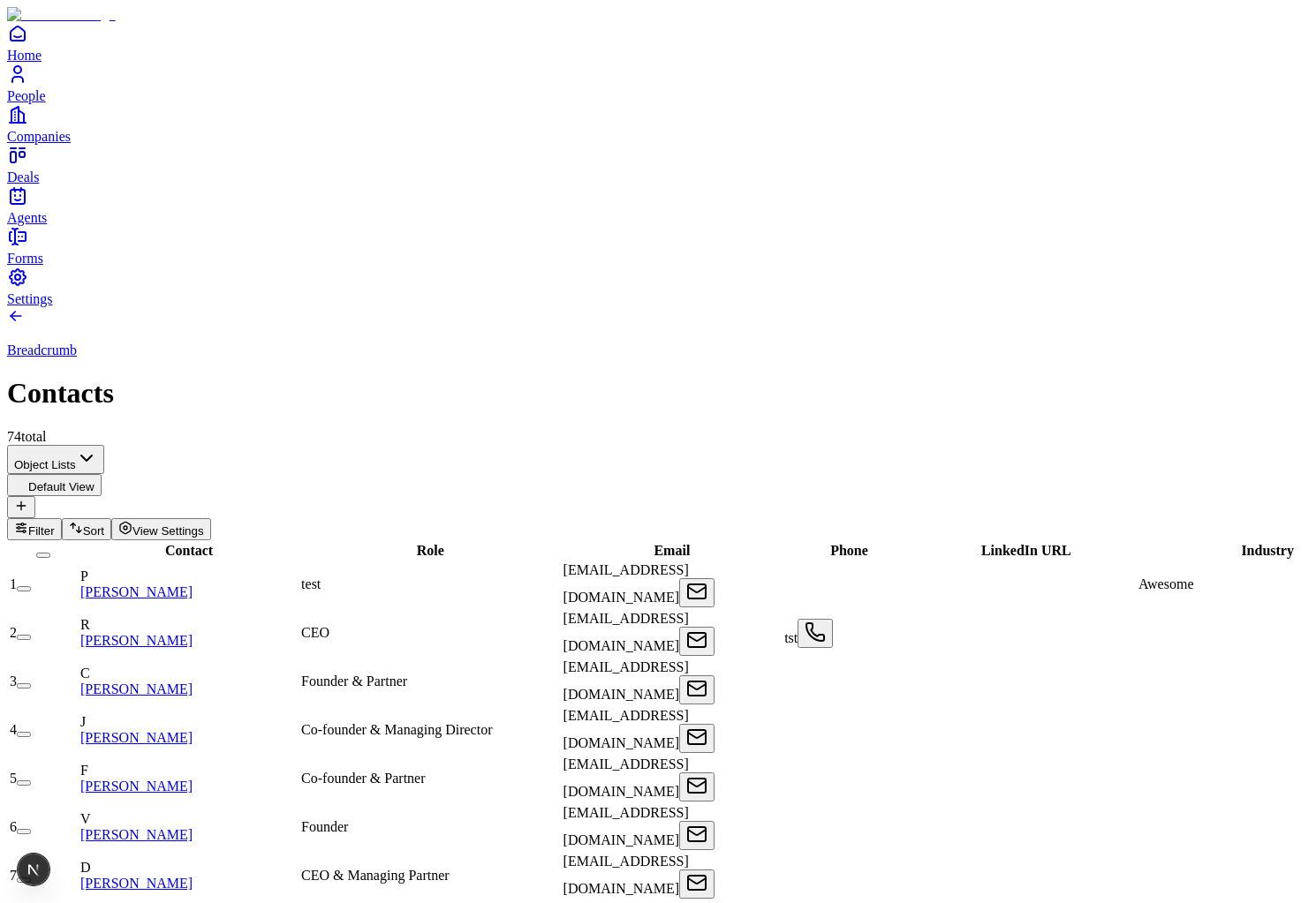
scroll to position [0, 997]
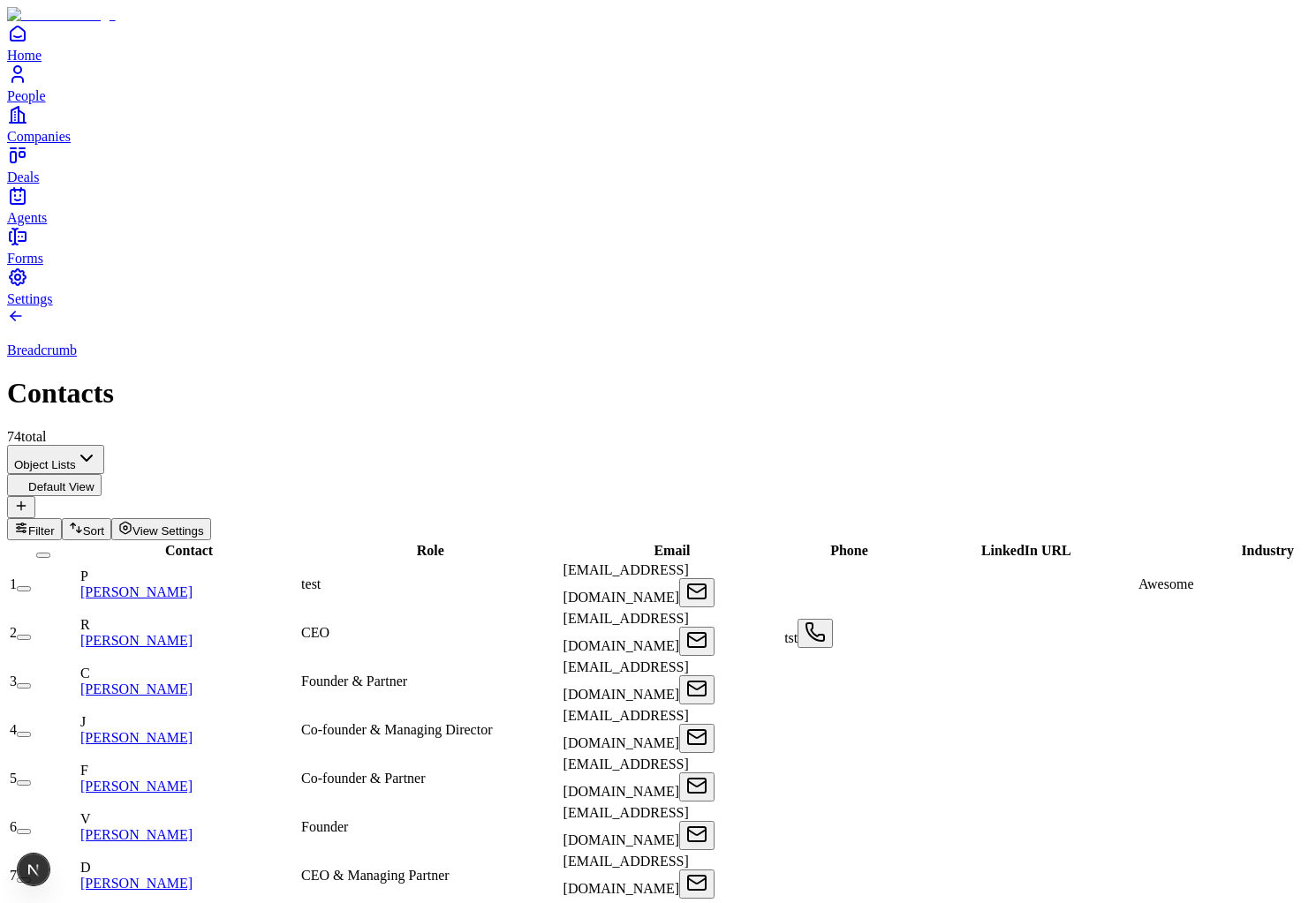
drag, startPoint x: 1213, startPoint y: 234, endPoint x: 1129, endPoint y: 234, distance: 84.0
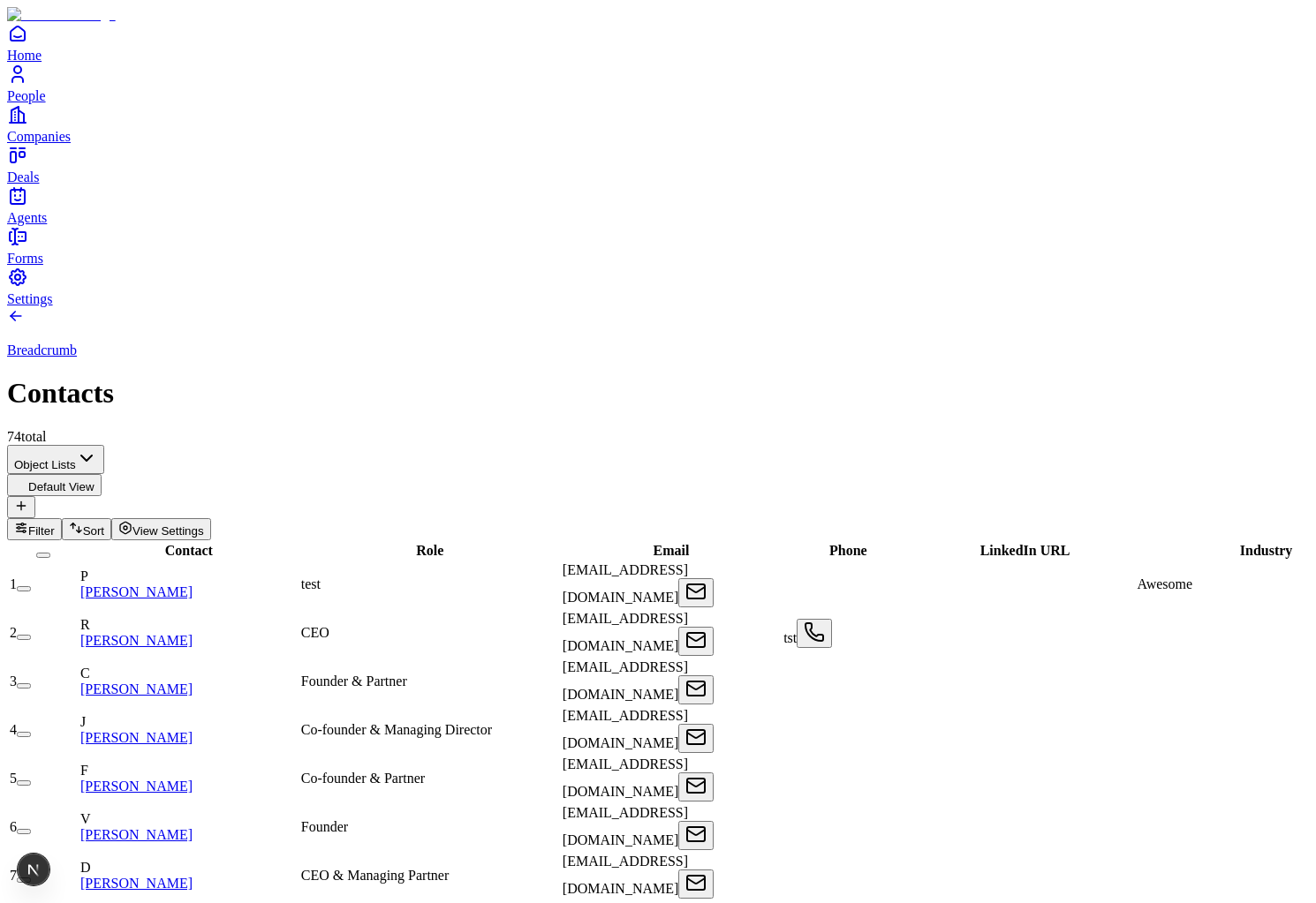
click at [604, 445] on div "Object Lists Default View Filter Sort View Settings" at bounding box center [658, 492] width 1302 height 95
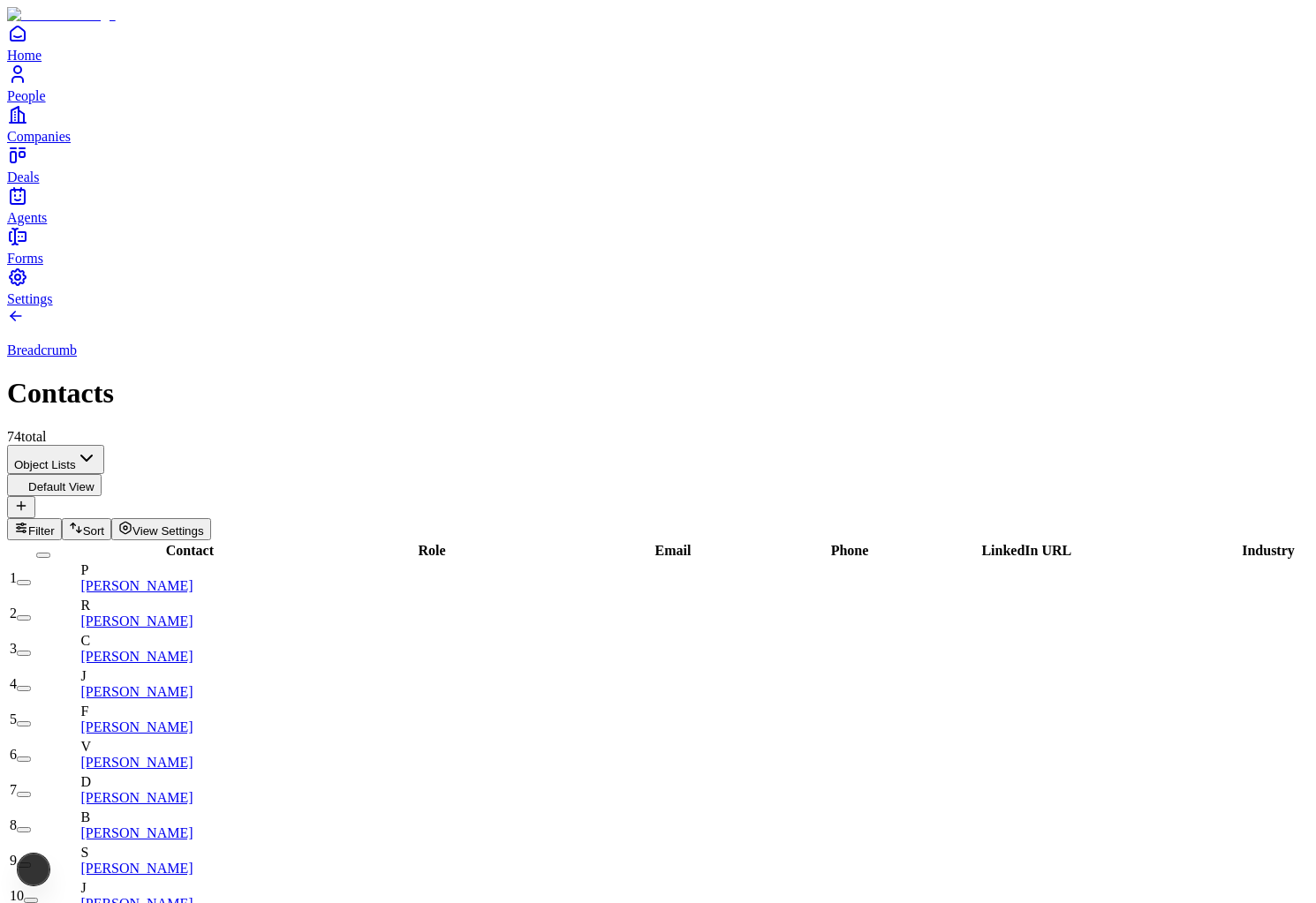
scroll to position [0, 997]
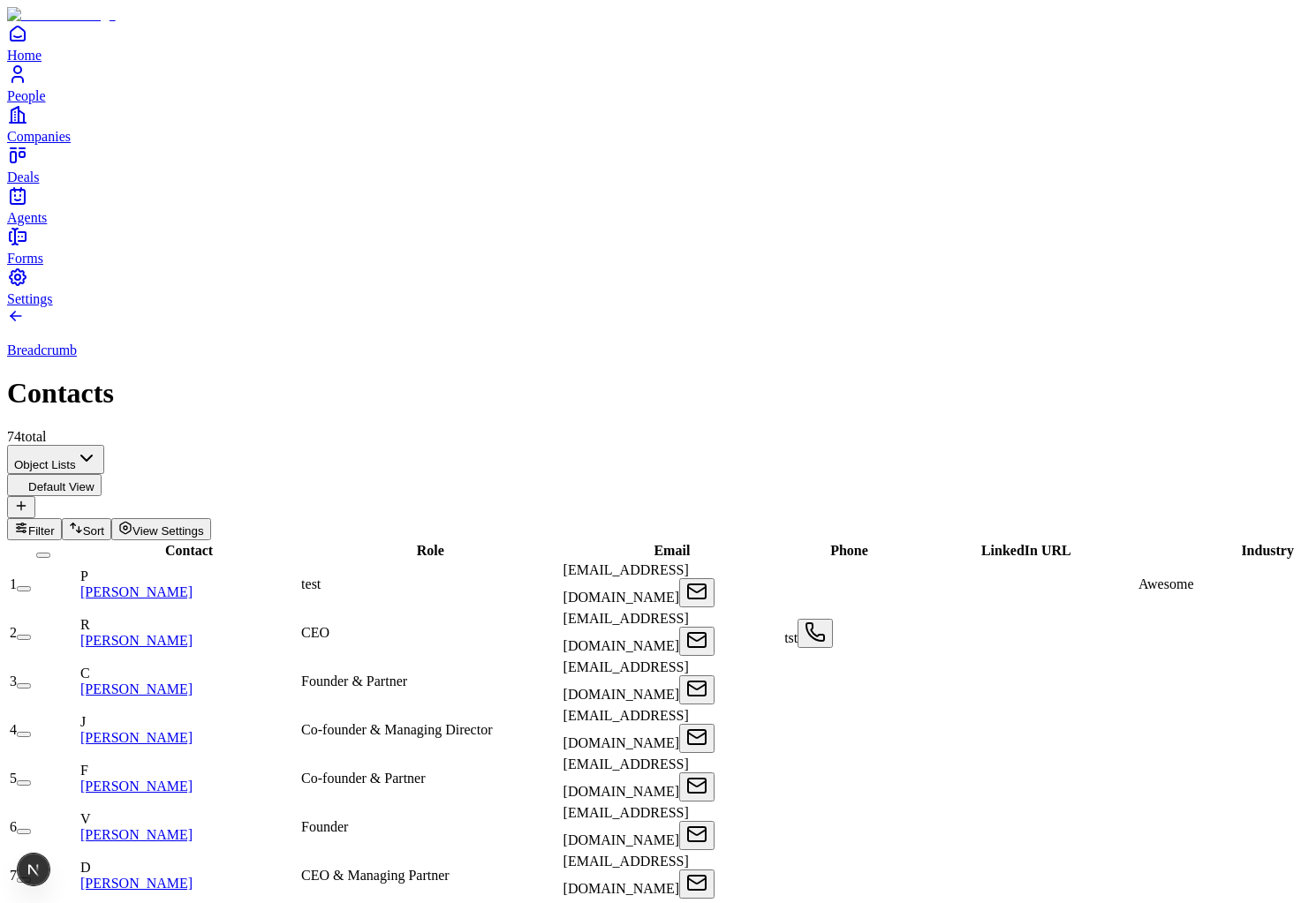
click at [204, 524] on span "View Settings" at bounding box center [168, 531] width 71 height 13
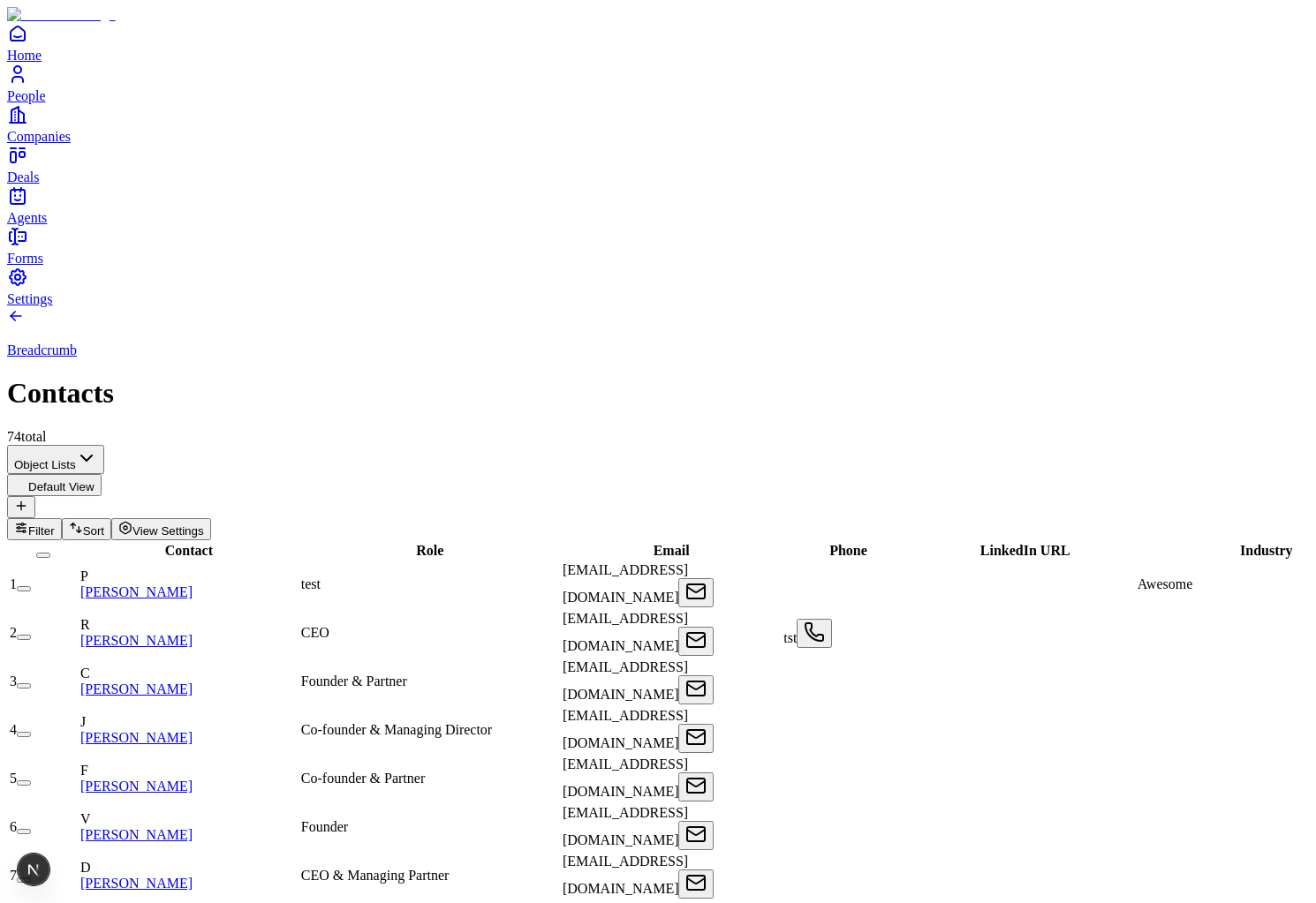
scroll to position [0, 1174]
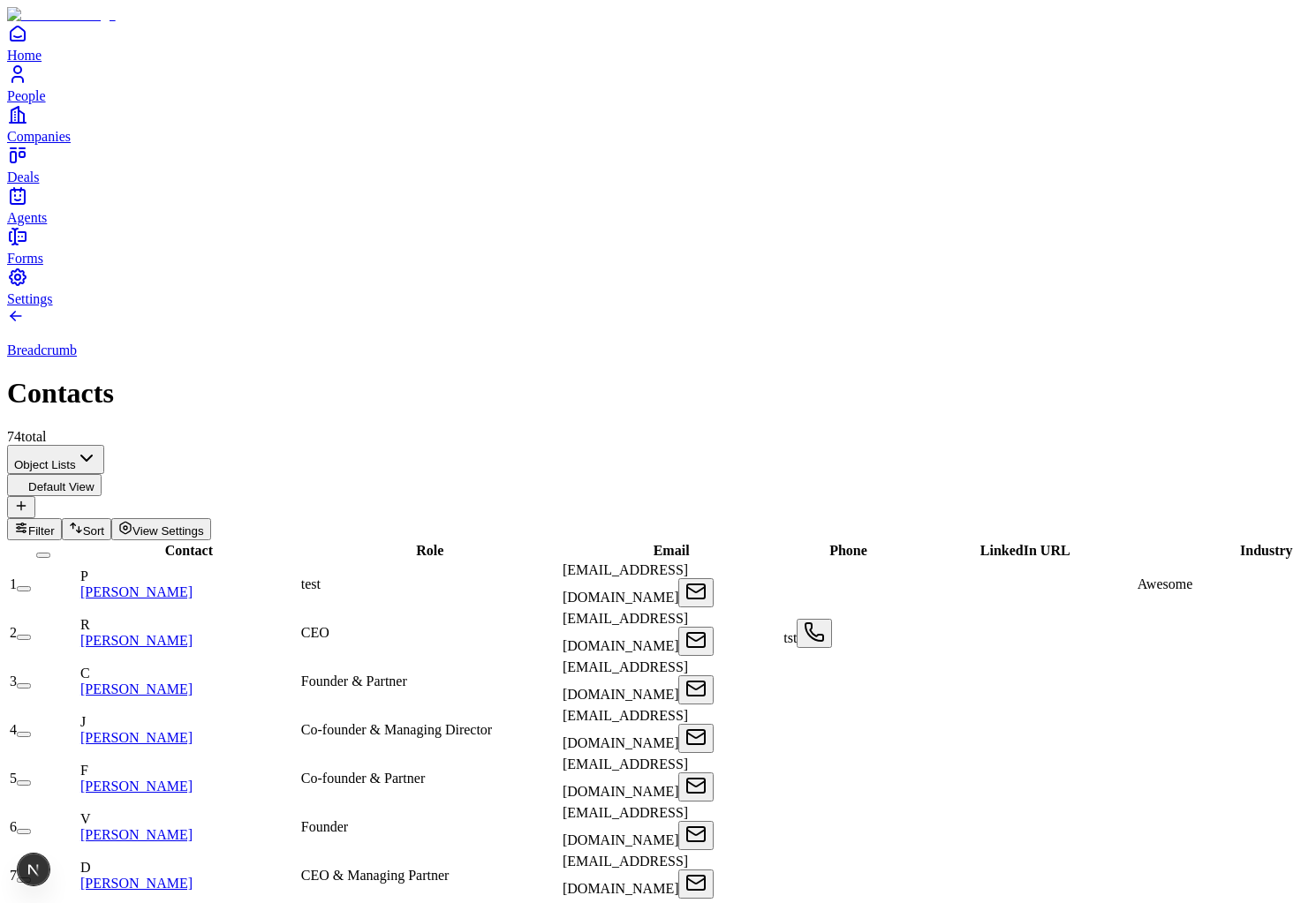
click at [931, 307] on div "Breadcrumb Contacts 74 total" at bounding box center [658, 376] width 1302 height 138
click at [416, 543] on span "Role" at bounding box center [430, 550] width 27 height 15
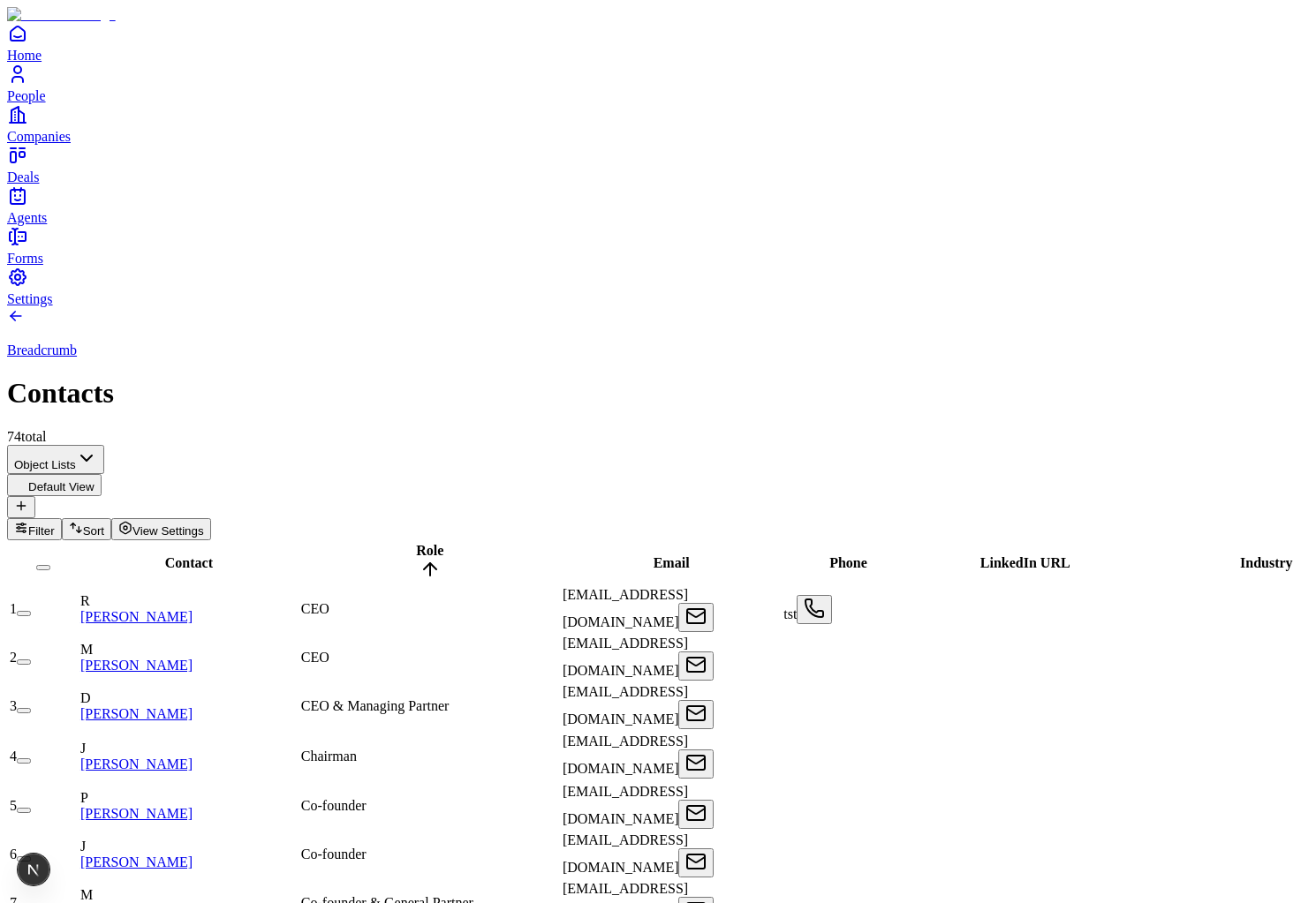
click at [416, 543] on span "Role" at bounding box center [430, 550] width 27 height 15
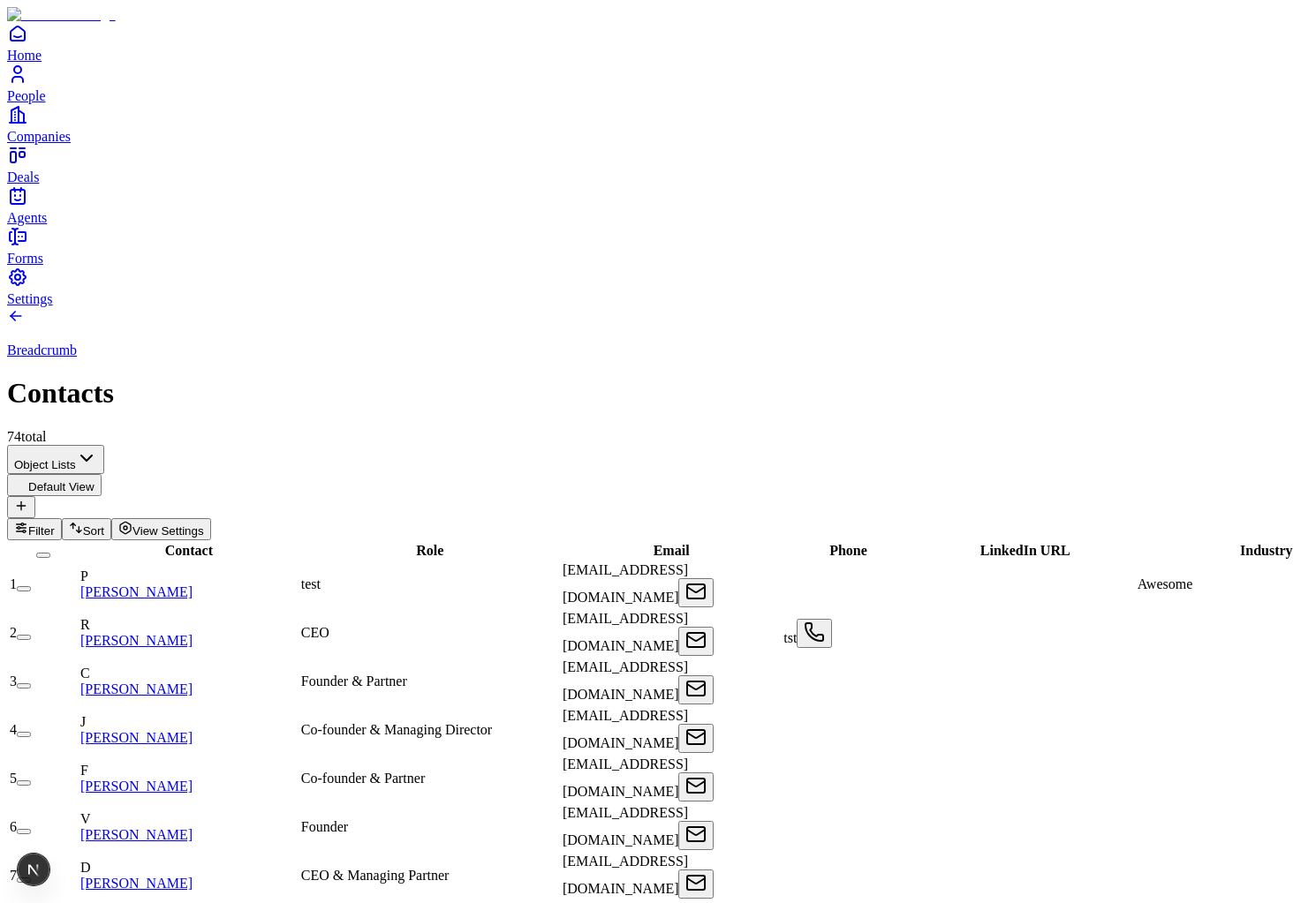
click at [165, 543] on span "Contact" at bounding box center [188, 550] width 47 height 15
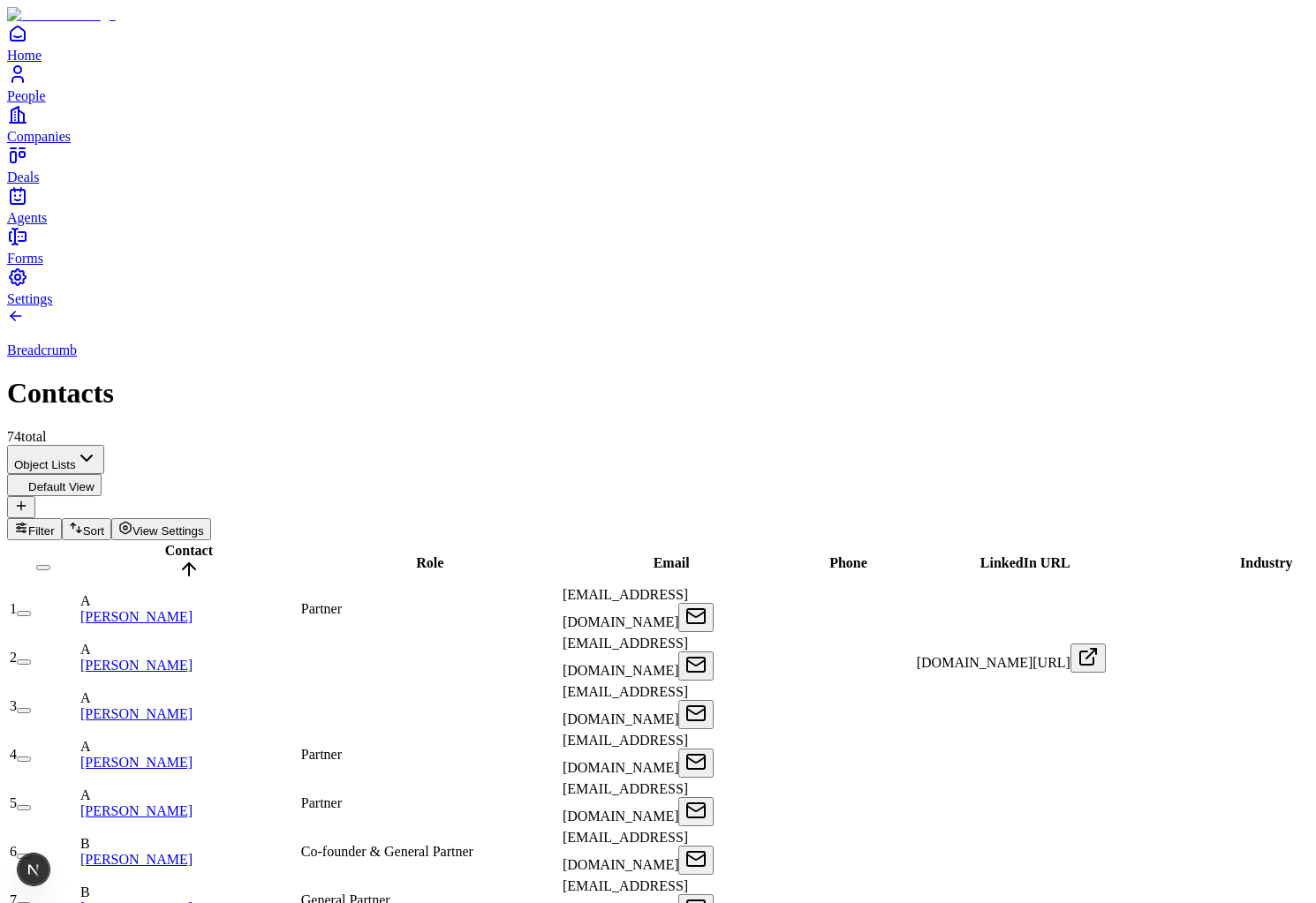
click at [165, 543] on span "Contact" at bounding box center [188, 550] width 47 height 15
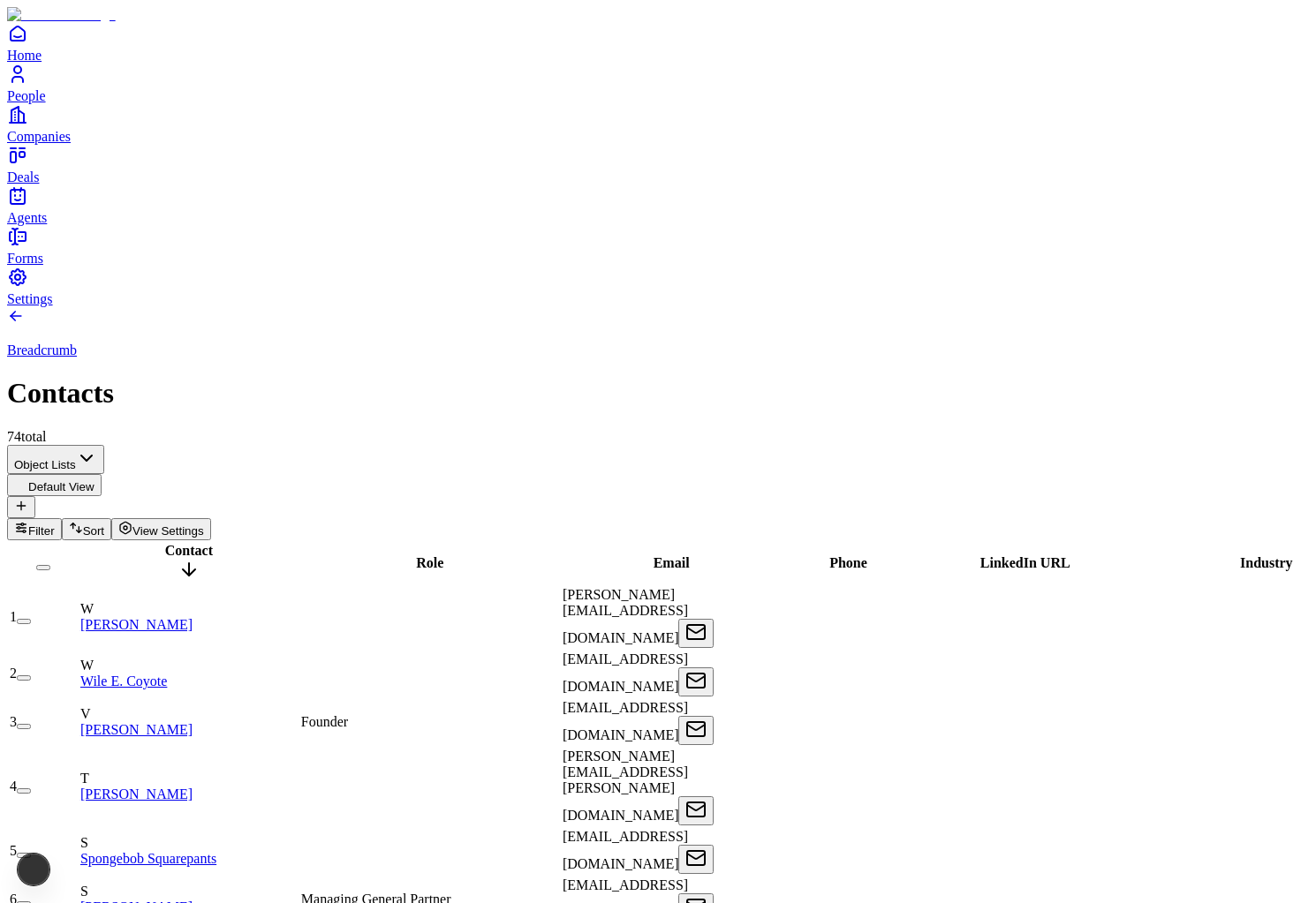
click at [165, 543] on span "Contact" at bounding box center [188, 550] width 47 height 15
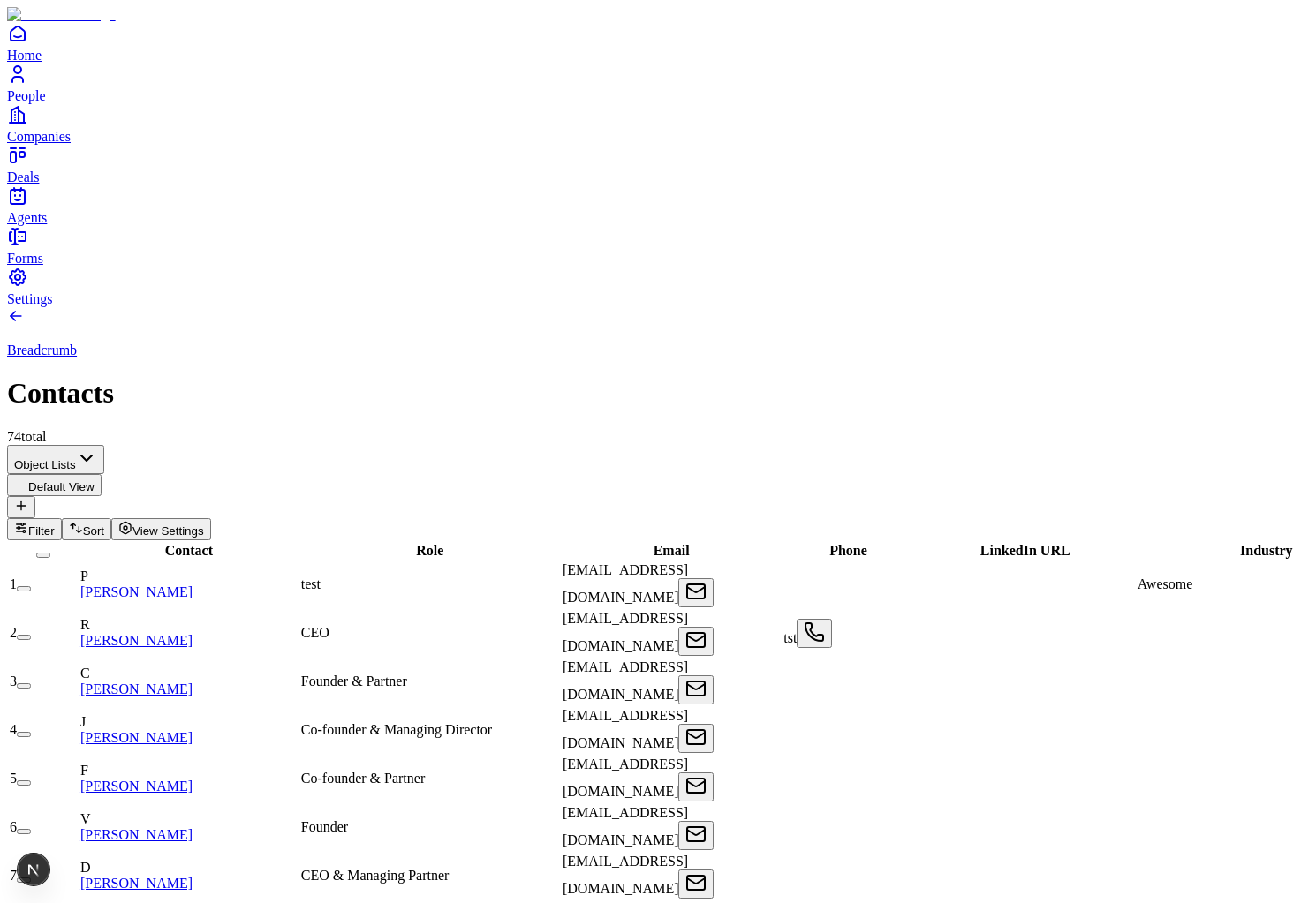
click at [896, 619] on div "tst" at bounding box center [848, 633] width 129 height 29
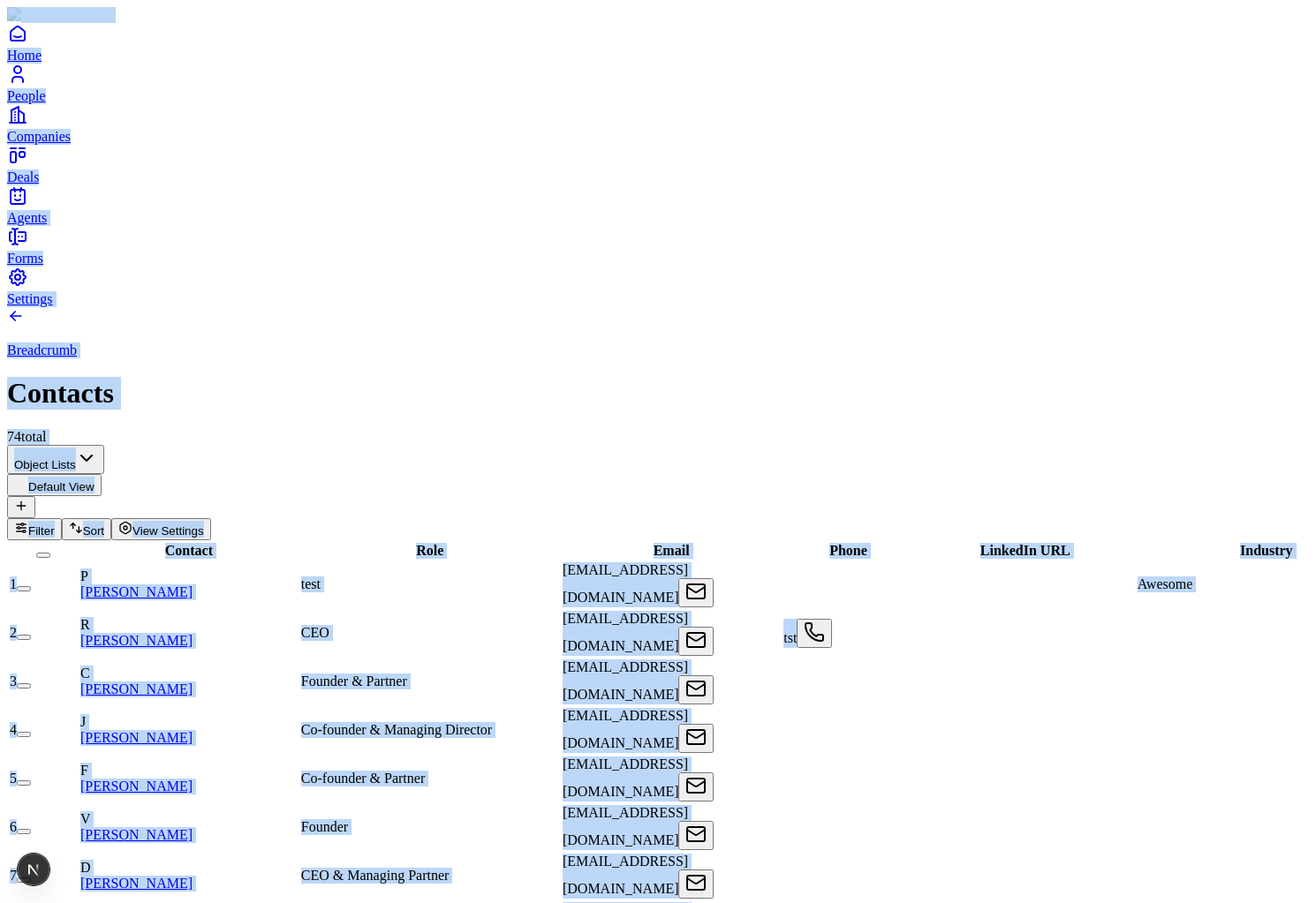
click at [896, 619] on div "tst" at bounding box center [848, 633] width 129 height 29
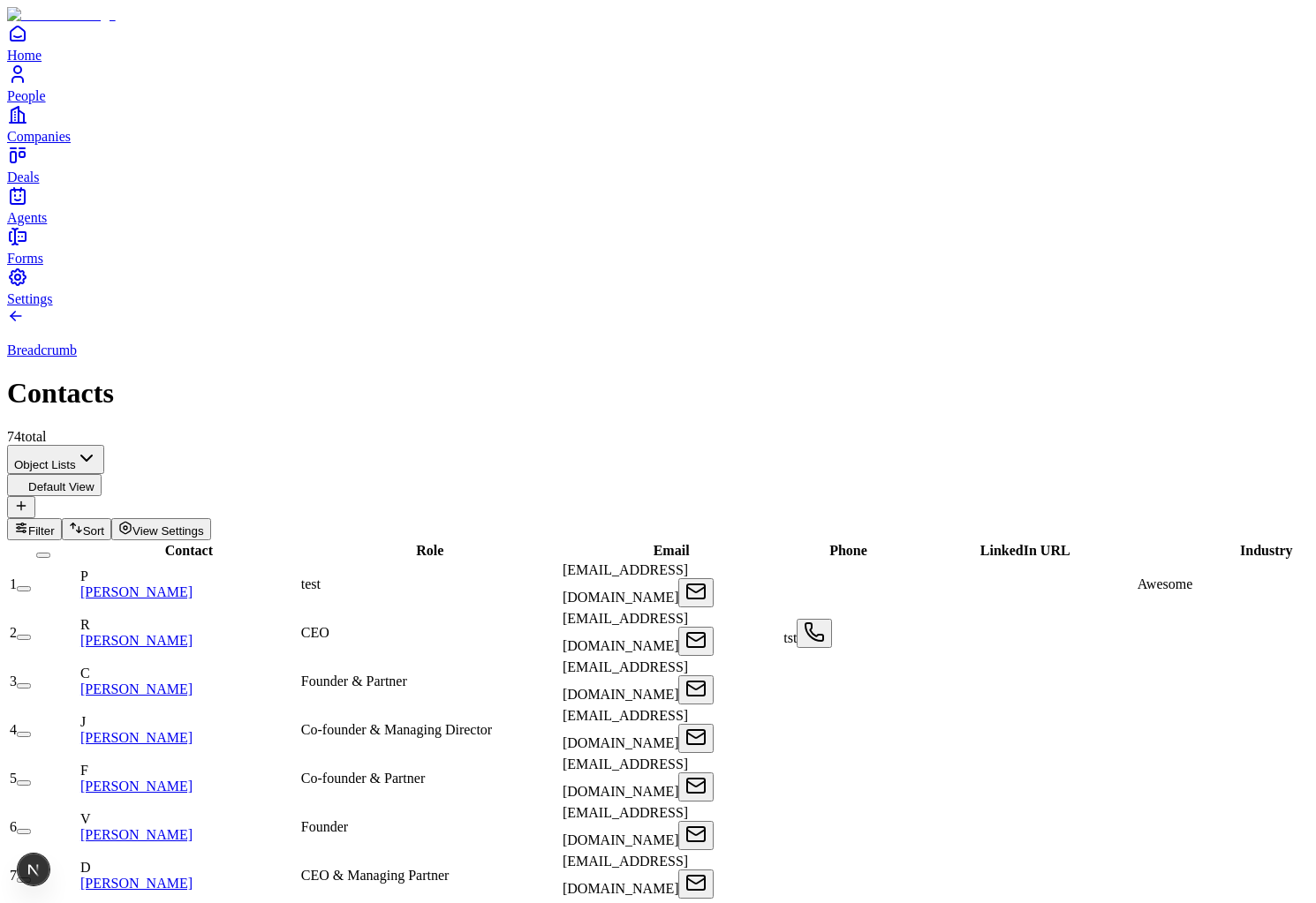
click at [896, 619] on div "tst" at bounding box center [848, 633] width 129 height 29
type input "**********"
click at [193, 633] on link "Rajeev Misra" at bounding box center [136, 641] width 112 height 15
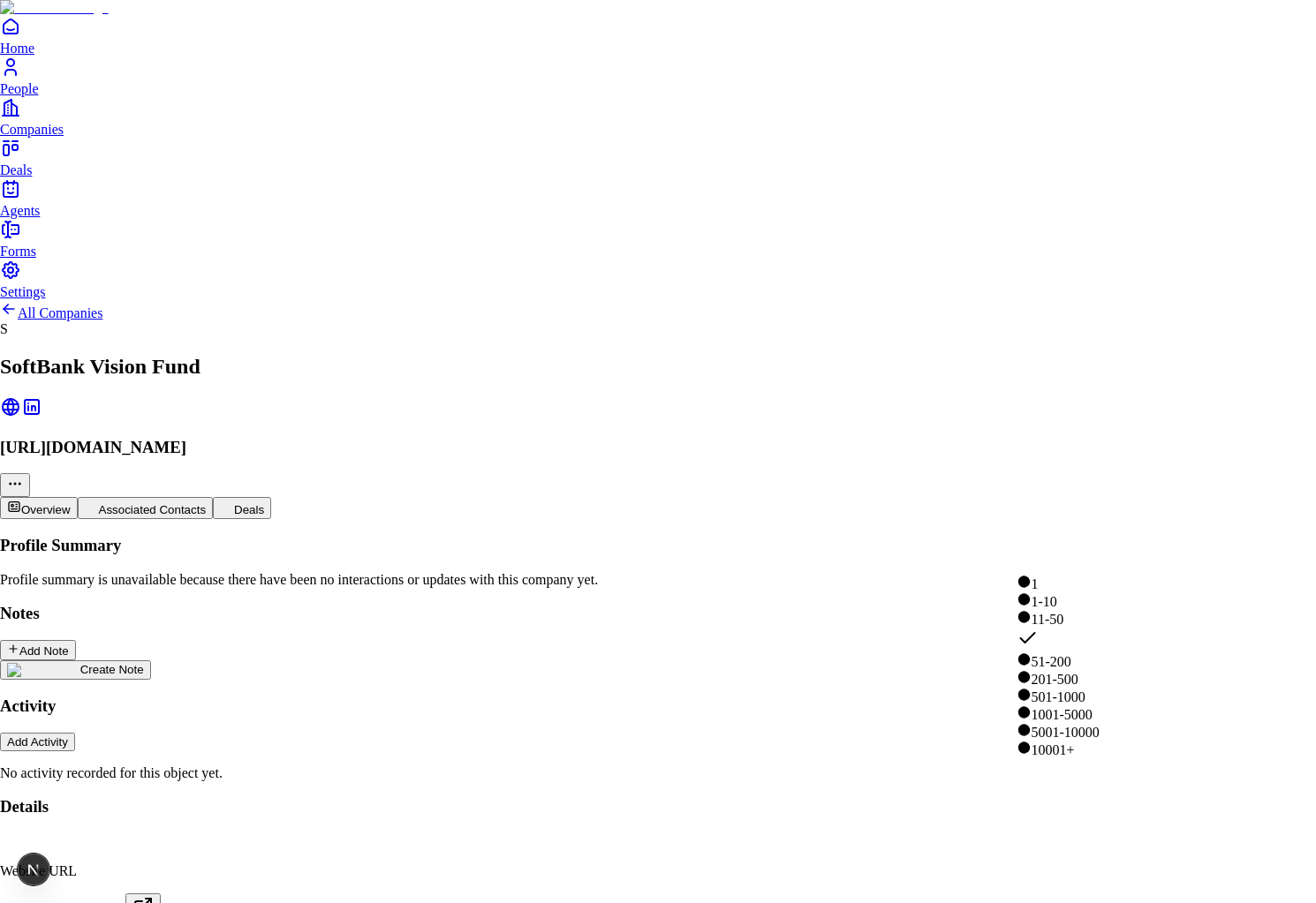
click at [1072, 563] on html "**********" at bounding box center [658, 817] width 1316 height 1634
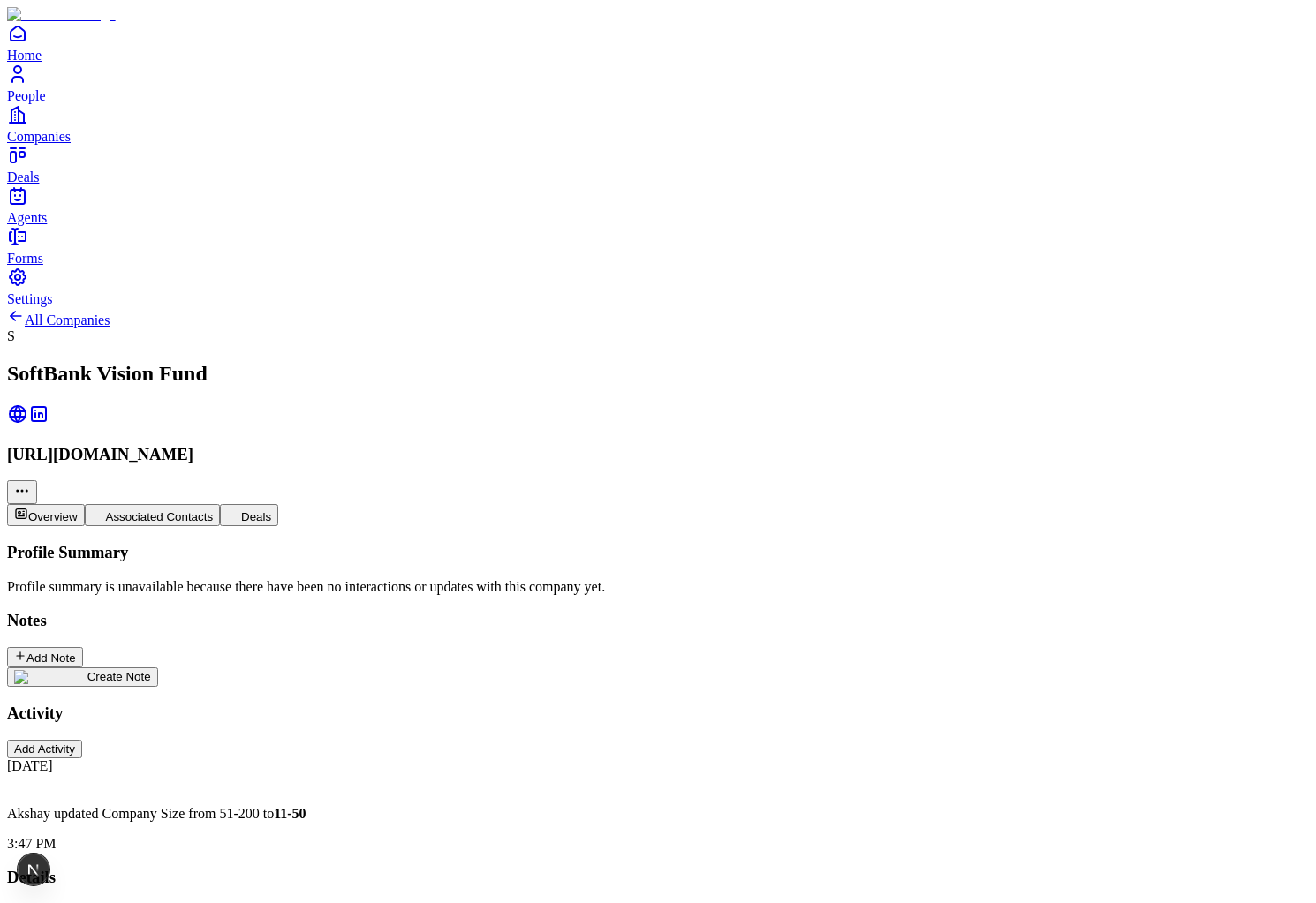
click at [1101, 546] on html "**********" at bounding box center [658, 852] width 1316 height 1705
click at [1037, 568] on html "**********" at bounding box center [658, 891] width 1316 height 1783
